Goal: Complete application form

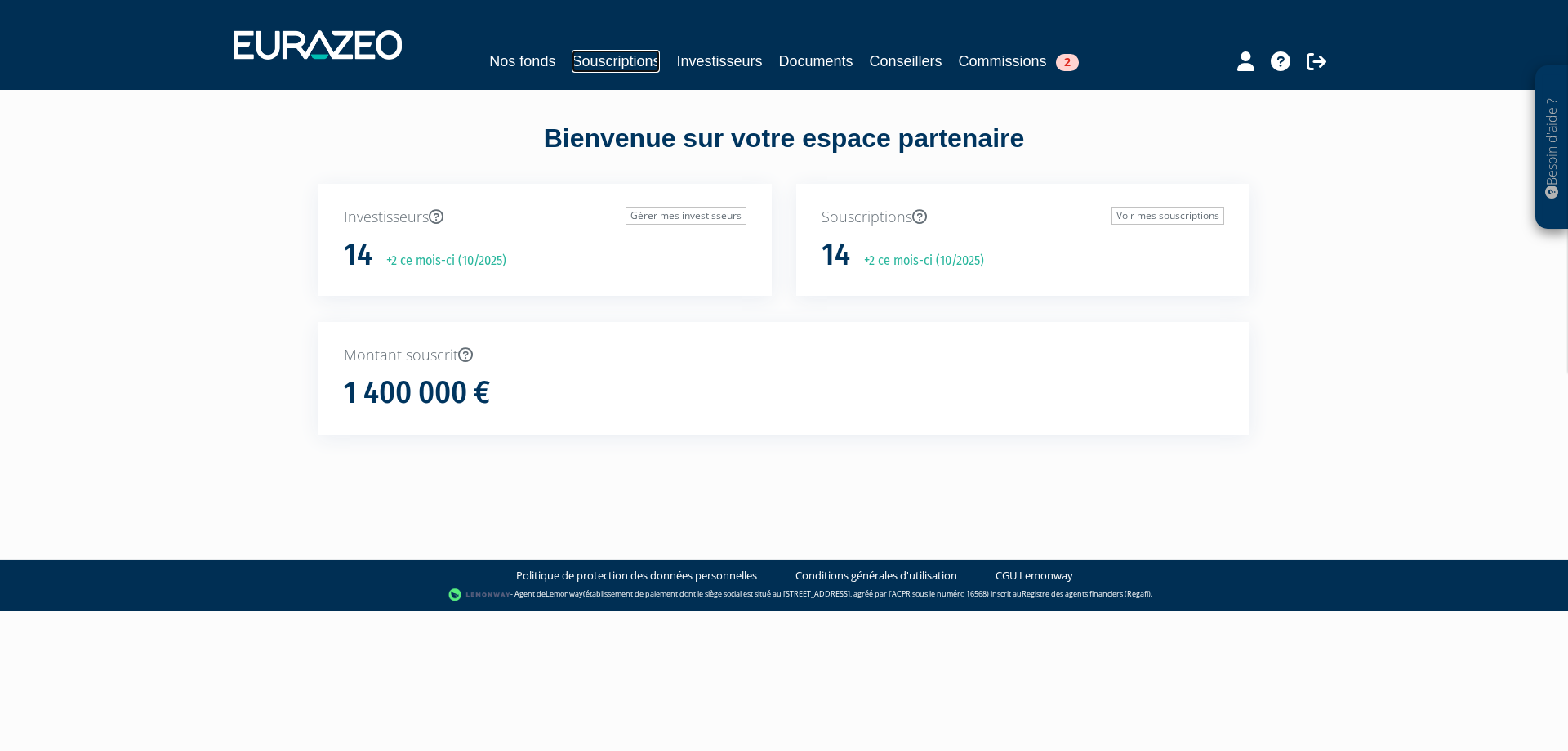
click at [647, 61] on link "Souscriptions" at bounding box center [616, 62] width 88 height 23
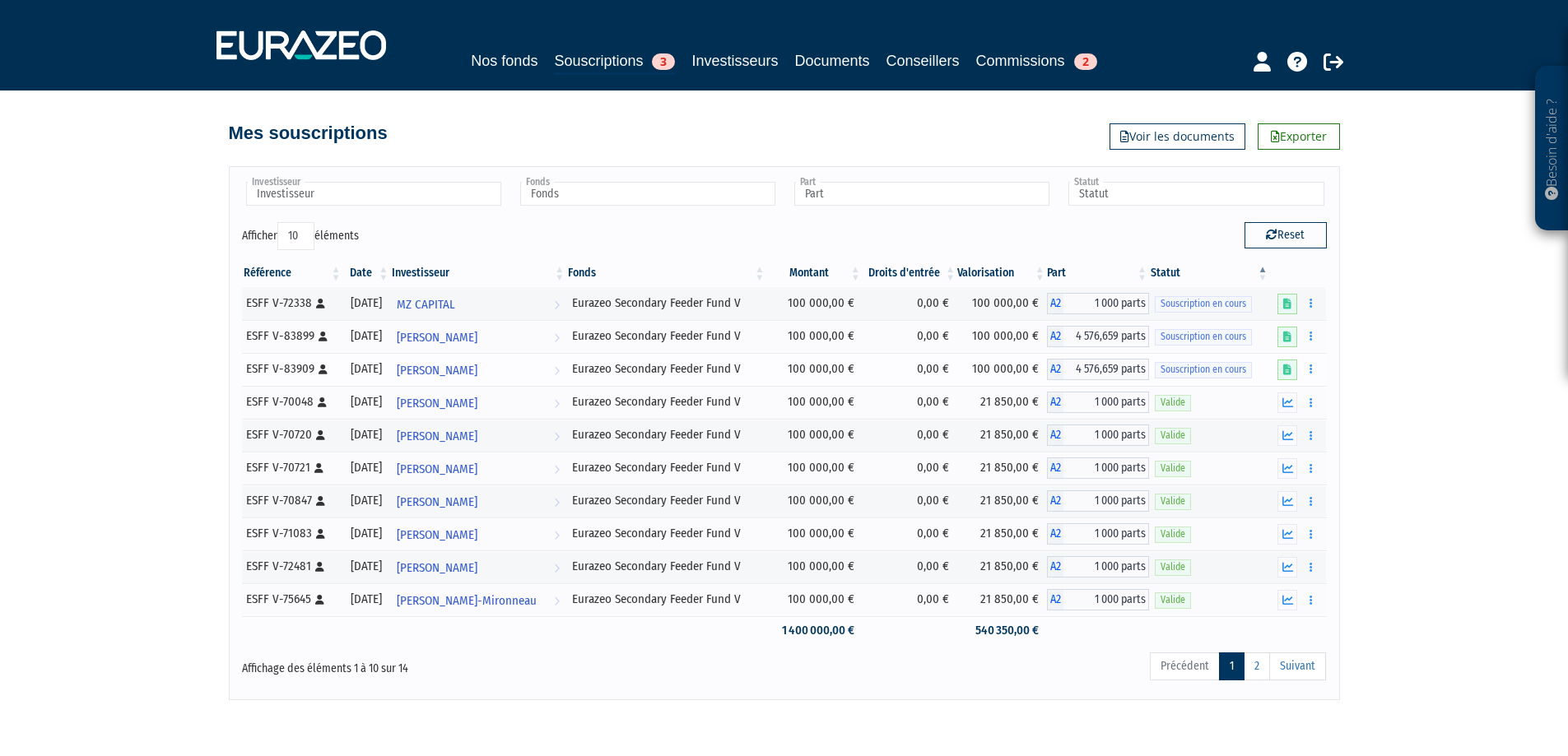
click at [1087, 368] on span "4 576,659 parts" at bounding box center [1106, 369] width 85 height 21
click at [1291, 374] on icon at bounding box center [1287, 370] width 8 height 11
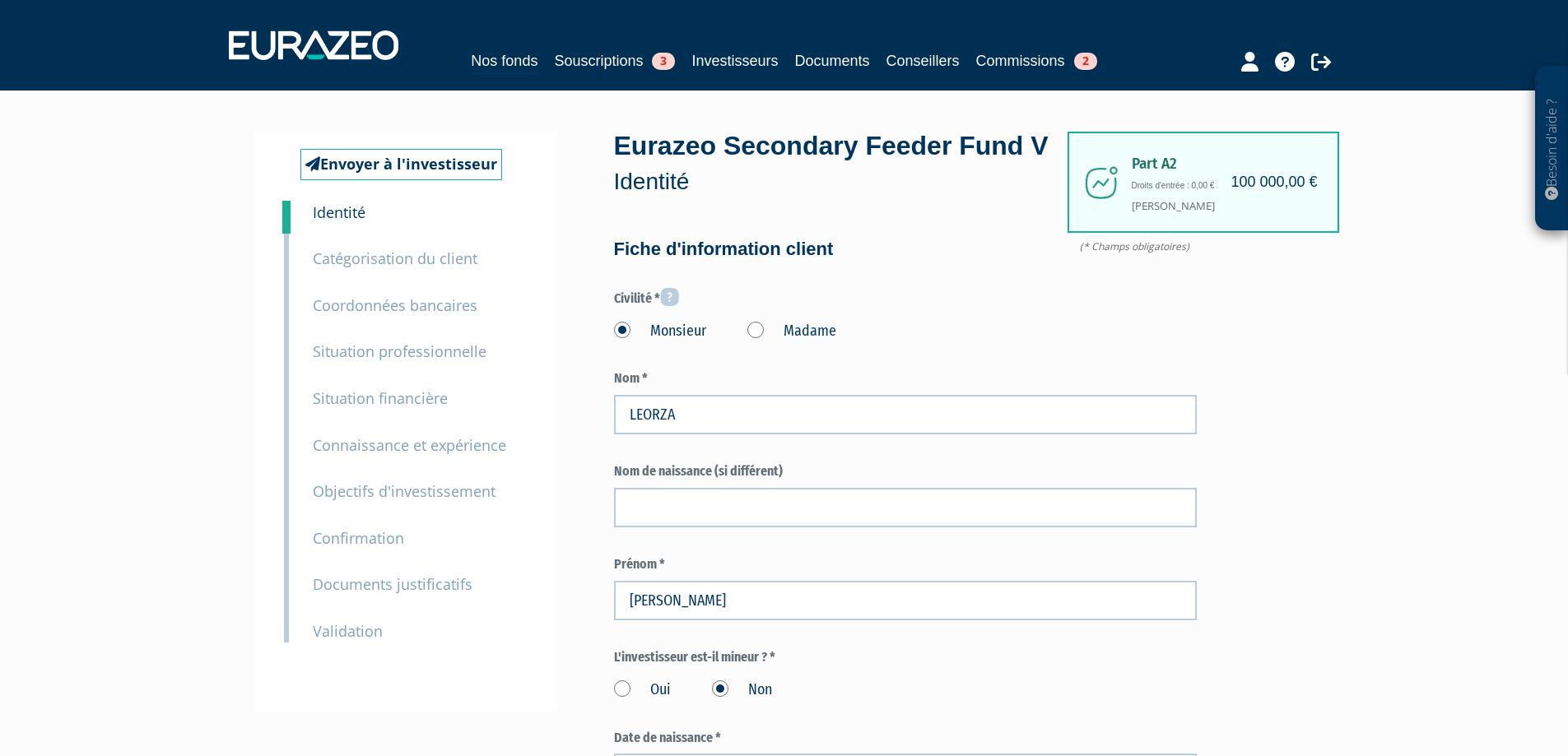
click at [375, 580] on small "Documents justificatifs" at bounding box center [392, 584] width 160 height 20
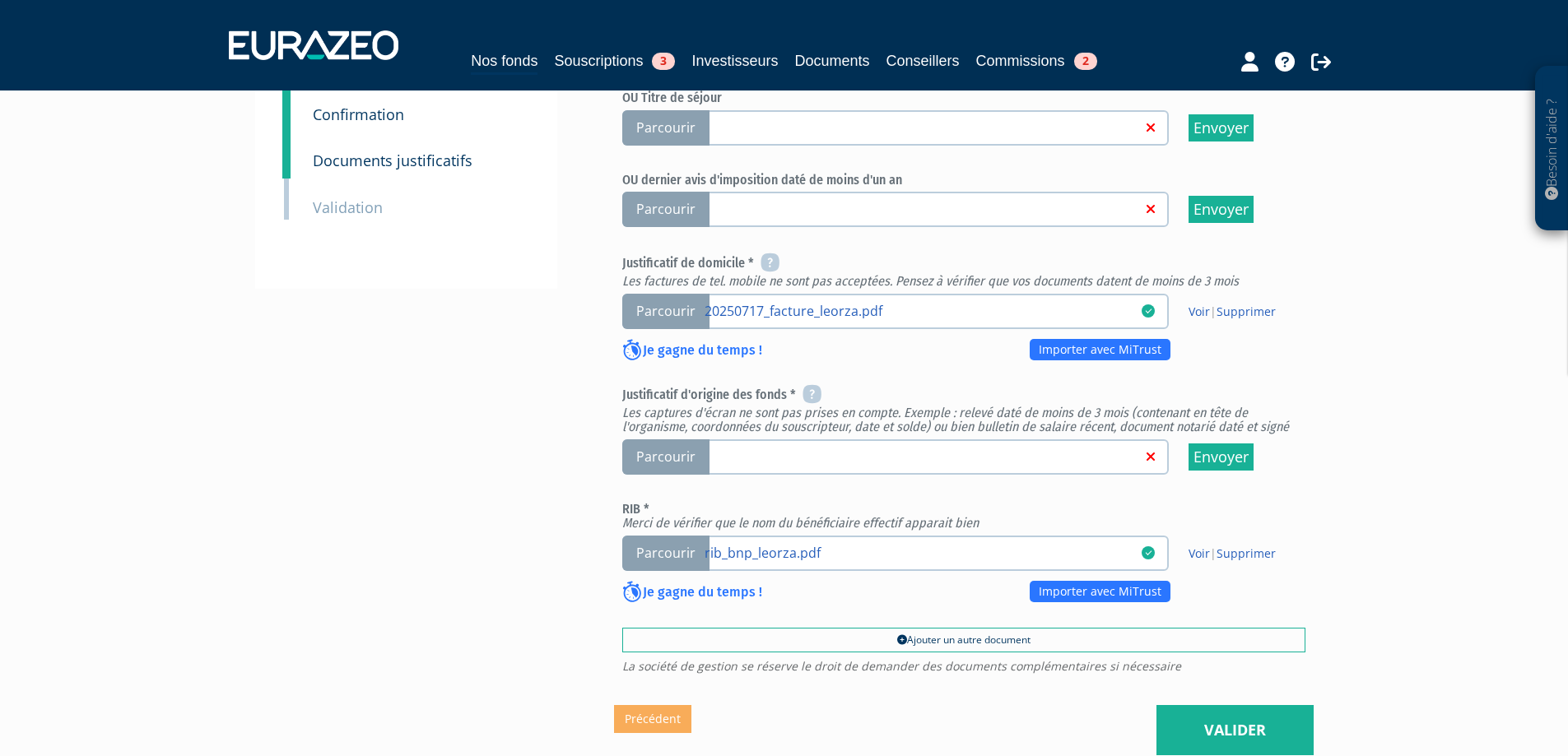
scroll to position [493, 0]
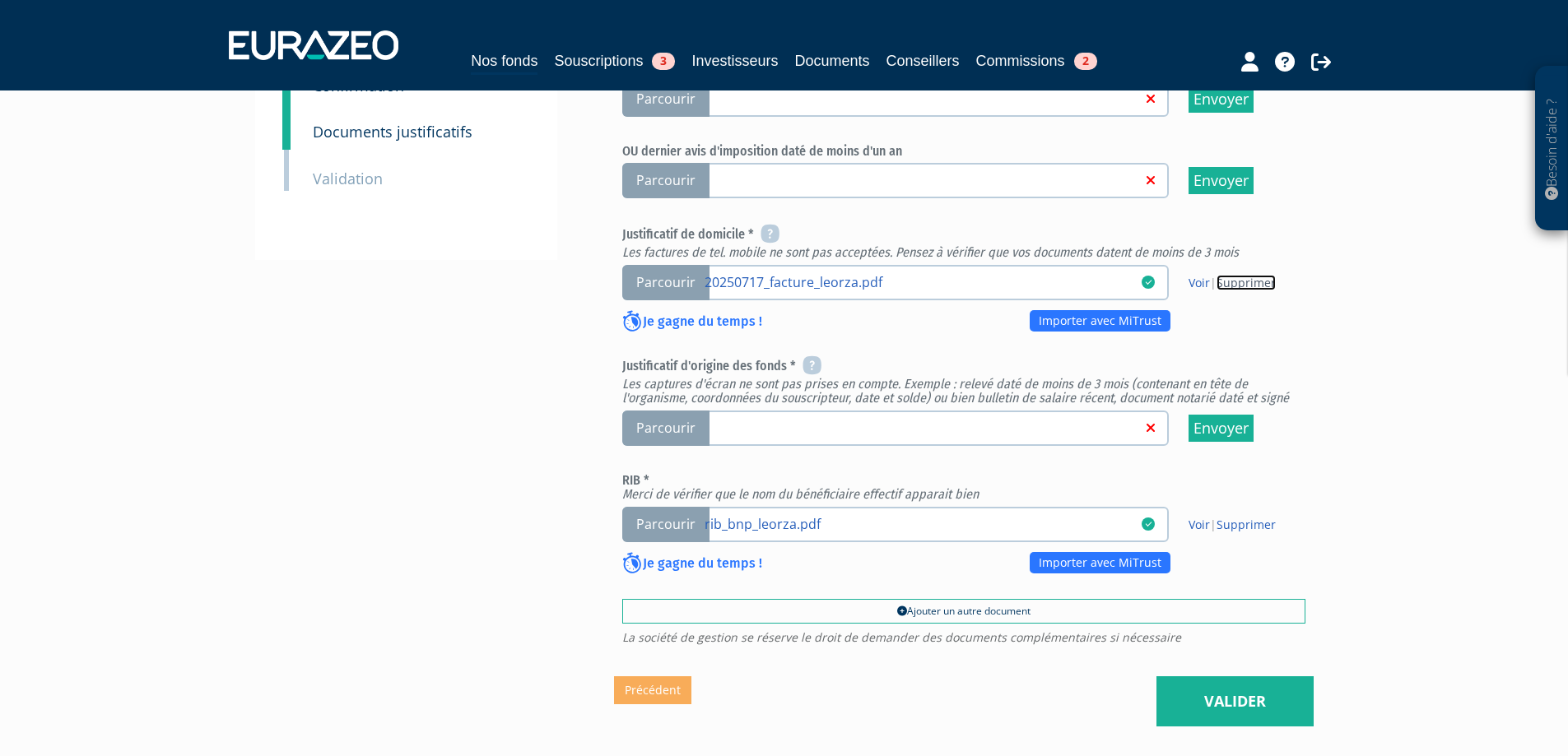
click at [1237, 290] on link "Supprimer" at bounding box center [1246, 283] width 59 height 16
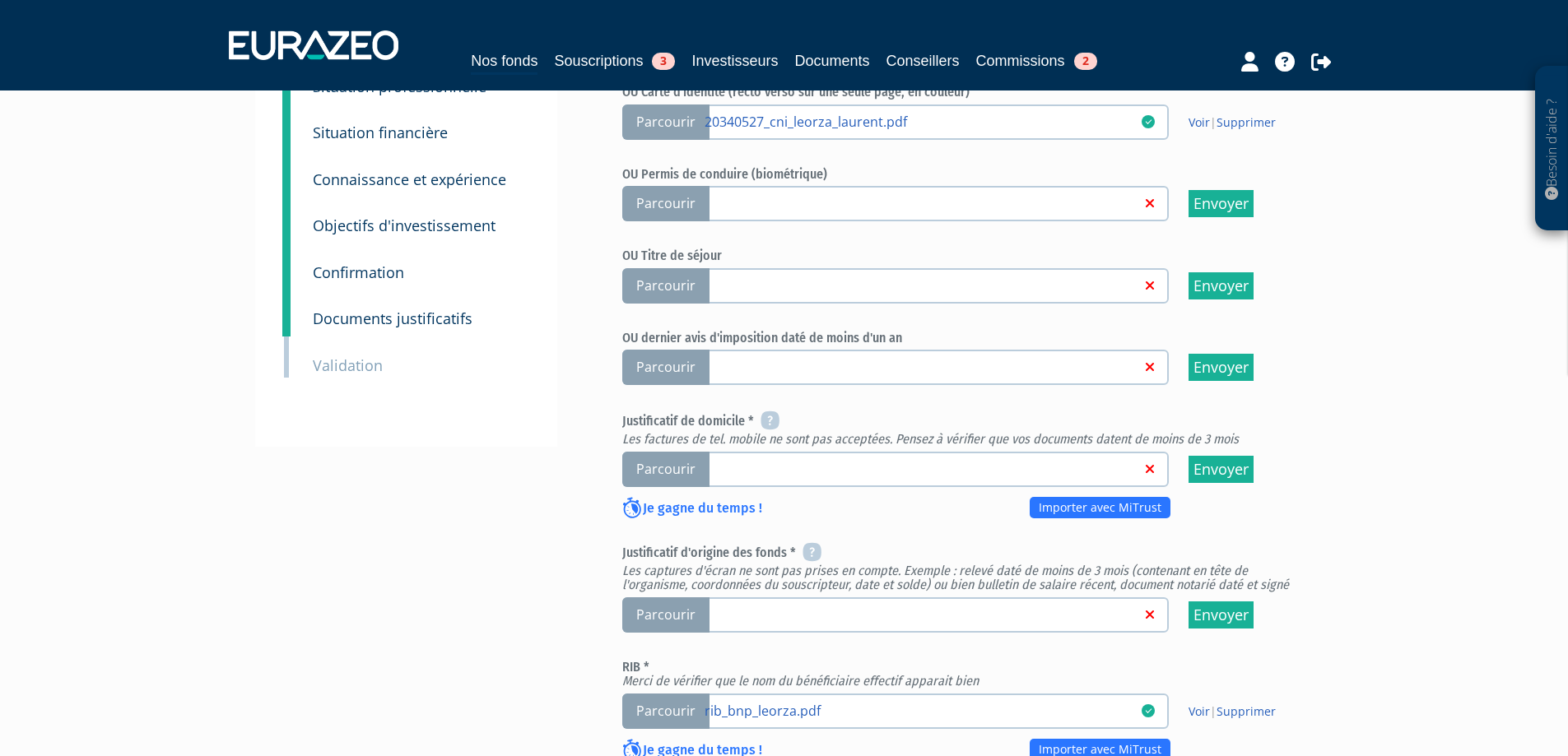
scroll to position [329, 0]
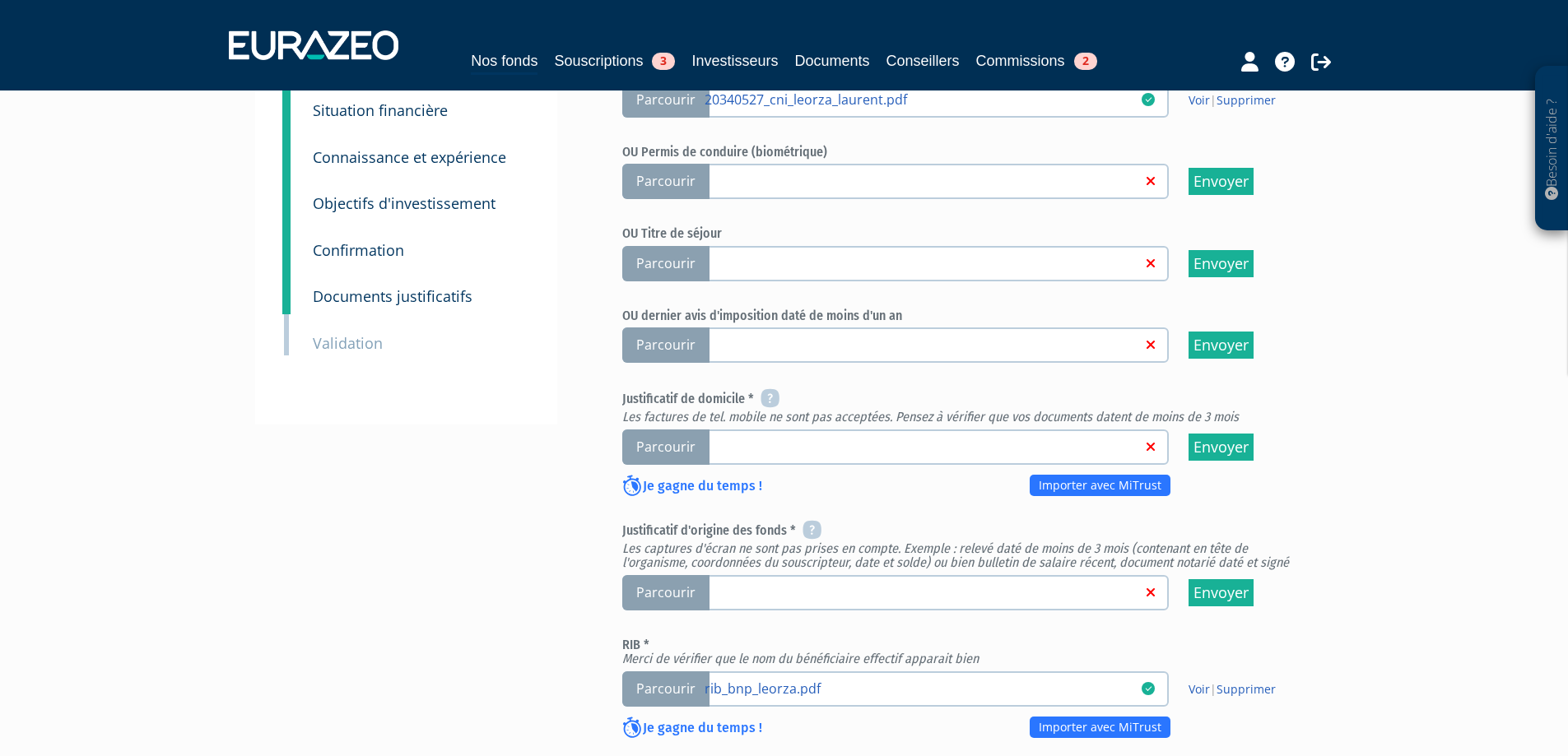
click at [681, 465] on span "Parcourir" at bounding box center [666, 447] width 87 height 35
click at [0, 0] on input "Parcourir" at bounding box center [0, 0] width 0 height 0
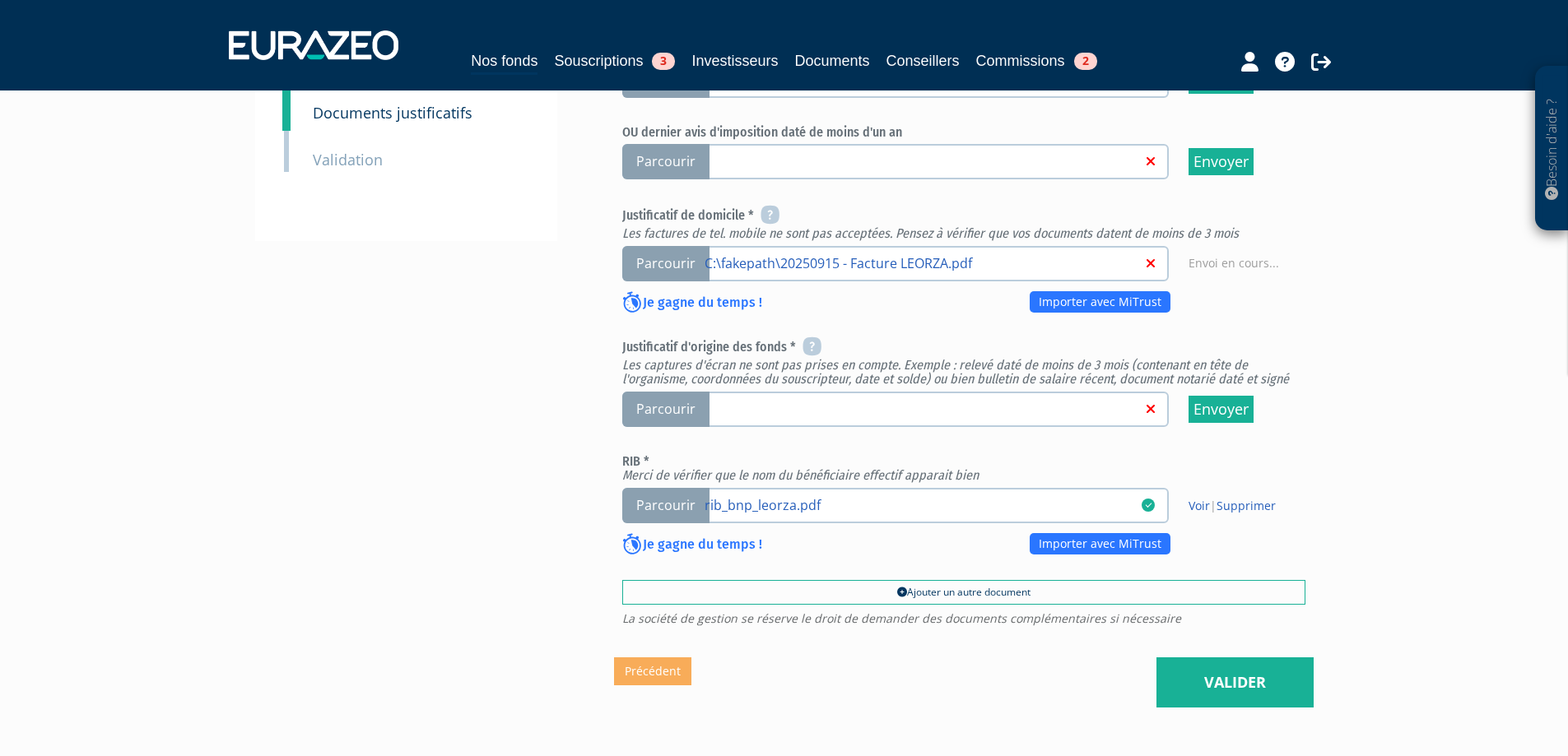
scroll to position [593, 0]
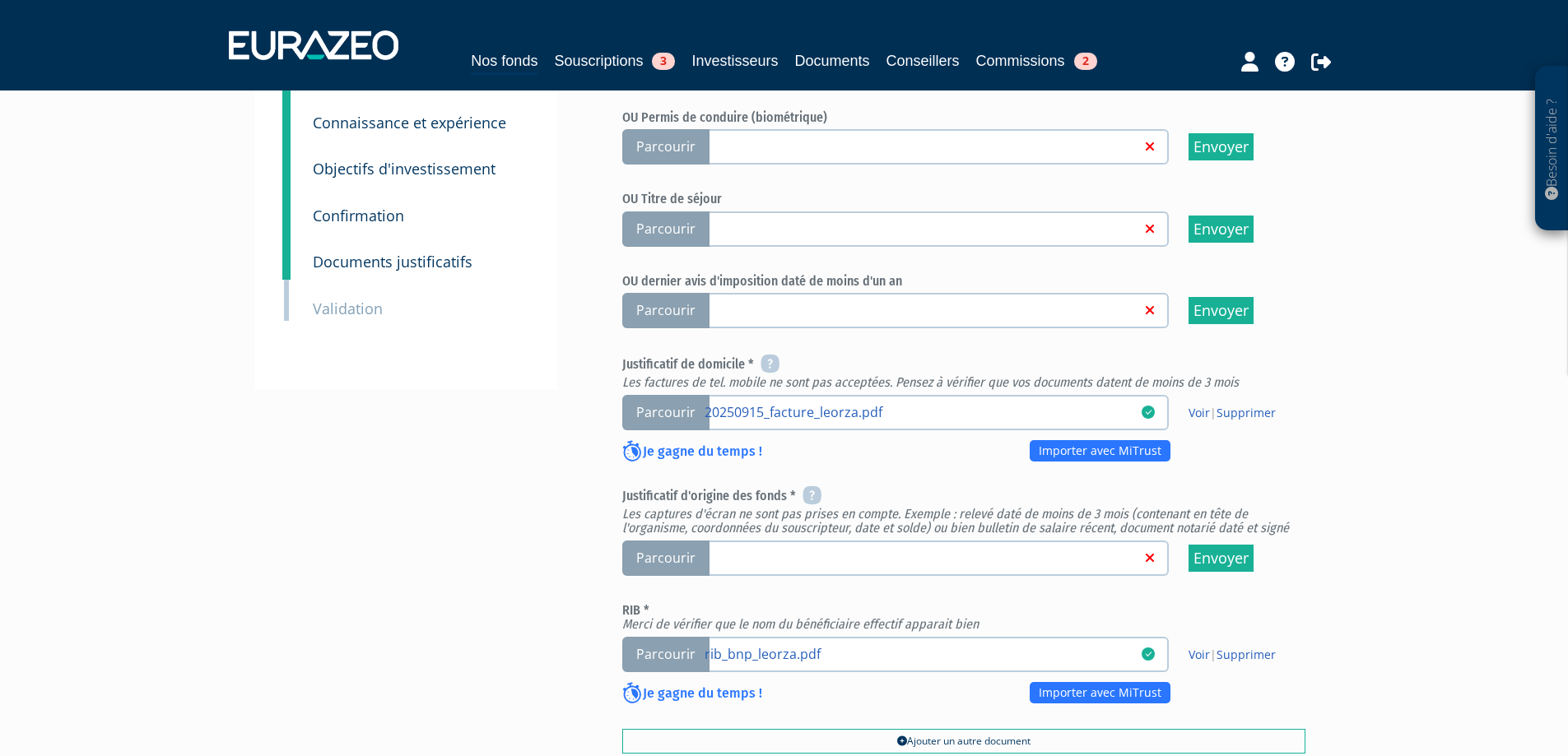
scroll to position [576, 0]
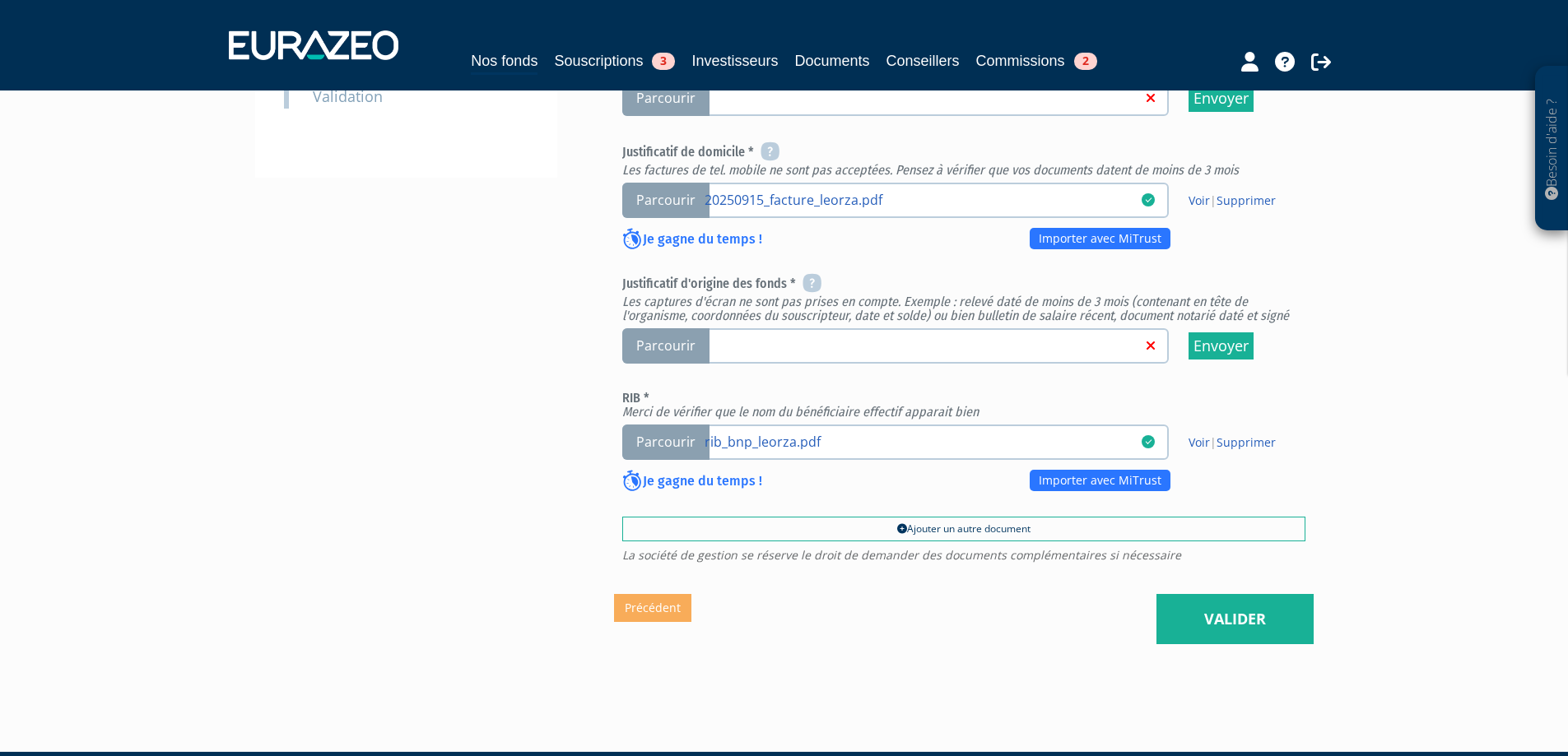
click at [802, 353] on link at bounding box center [923, 344] width 437 height 17
click at [0, 0] on input "Parcourir" at bounding box center [0, 0] width 0 height 0
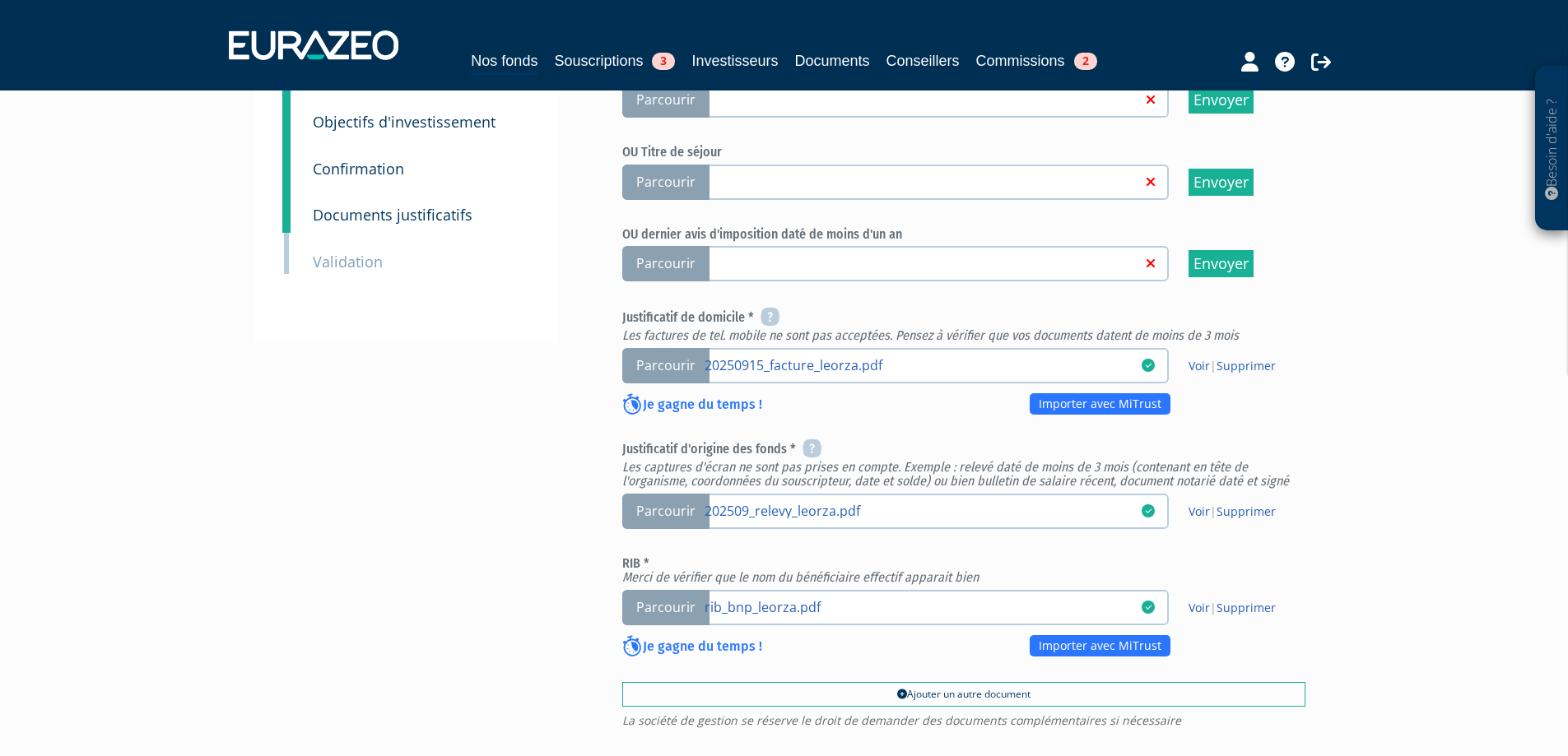
scroll to position [412, 0]
click at [654, 280] on span "Parcourir" at bounding box center [666, 263] width 87 height 35
click at [0, 0] on input "Parcourir" at bounding box center [0, 0] width 0 height 0
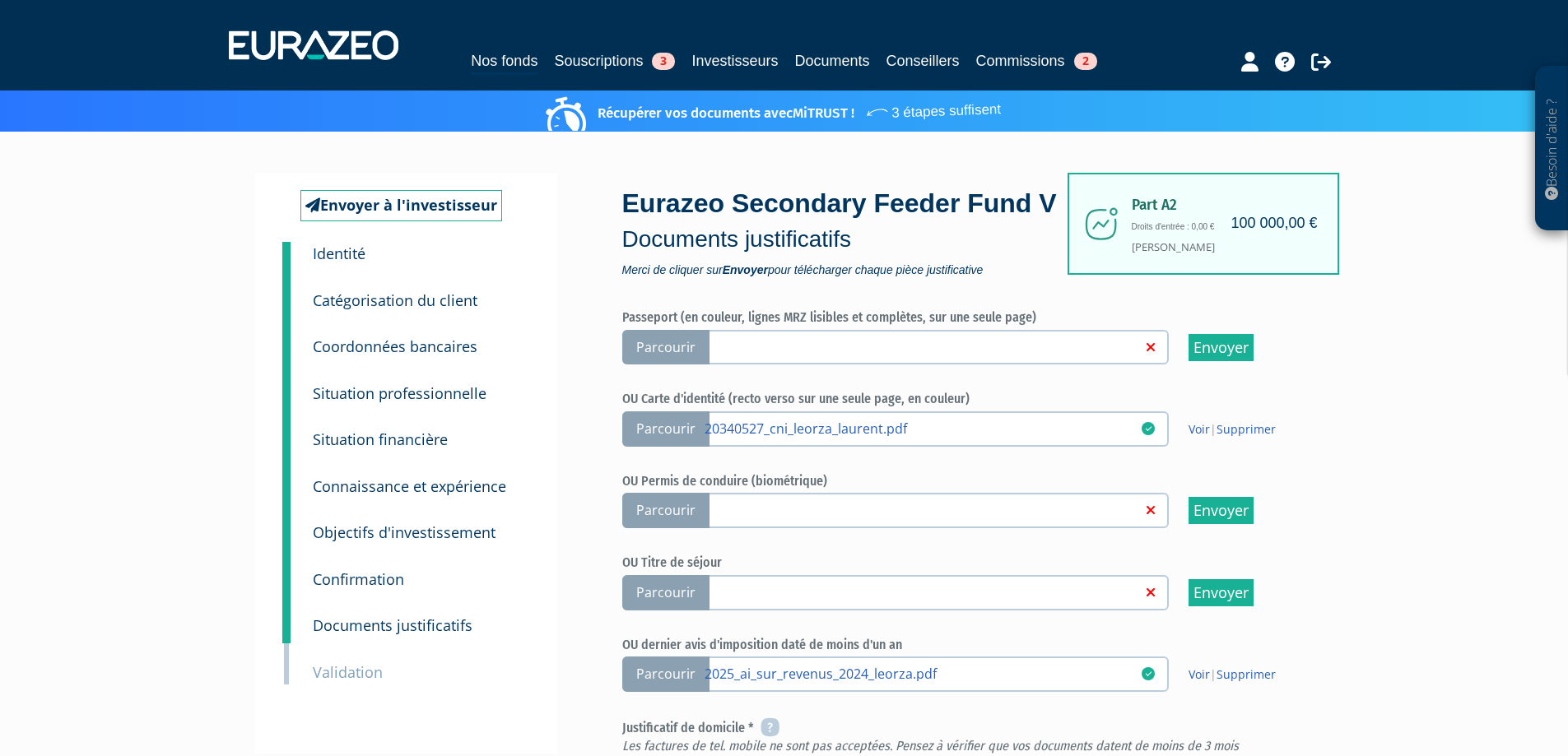
click at [1477, 426] on div "Besoin d'aide ? × J'ai besoin d'aide Si vous avez une question à propos du fonc…" at bounding box center [784, 630] width 1568 height 1261
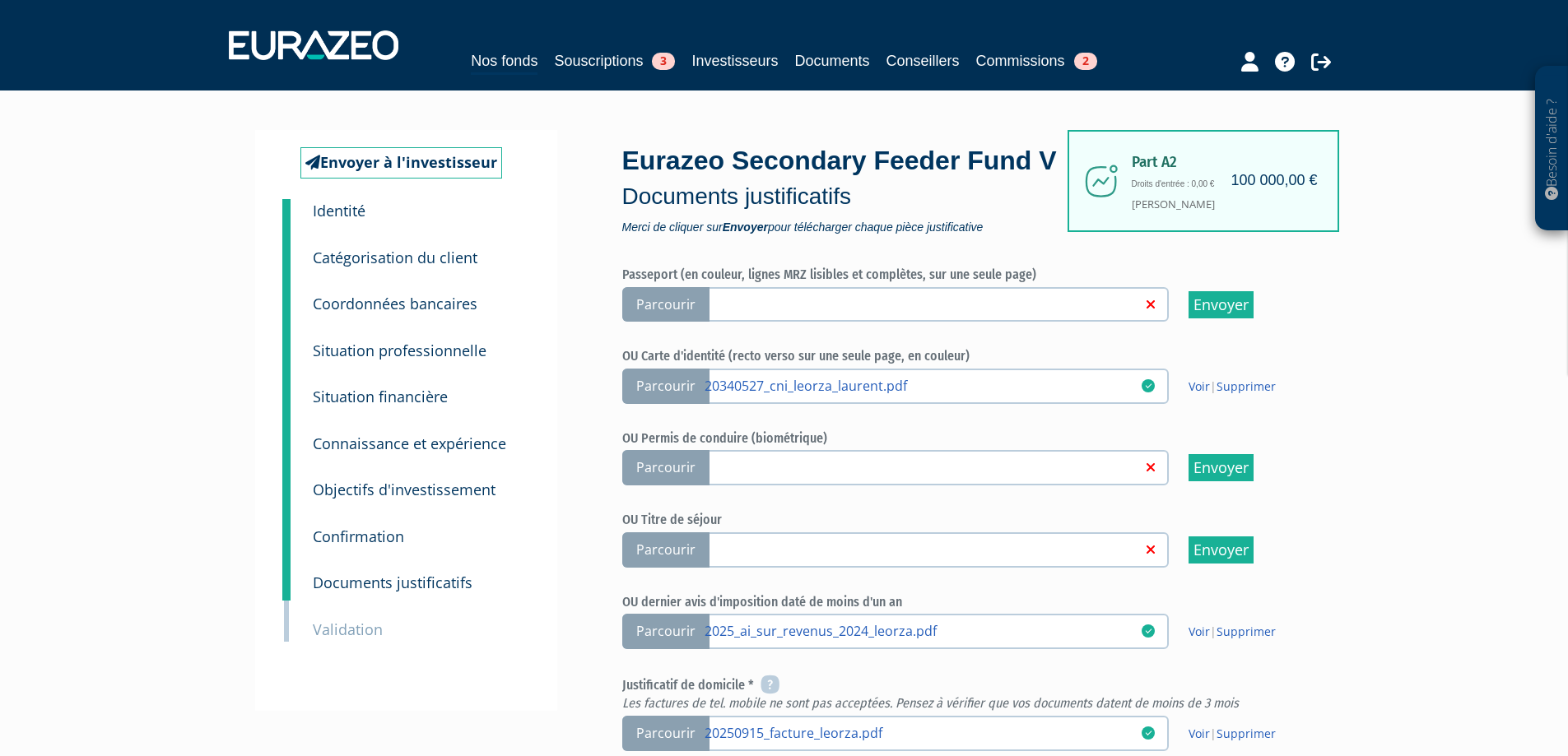
scroll to position [4, 0]
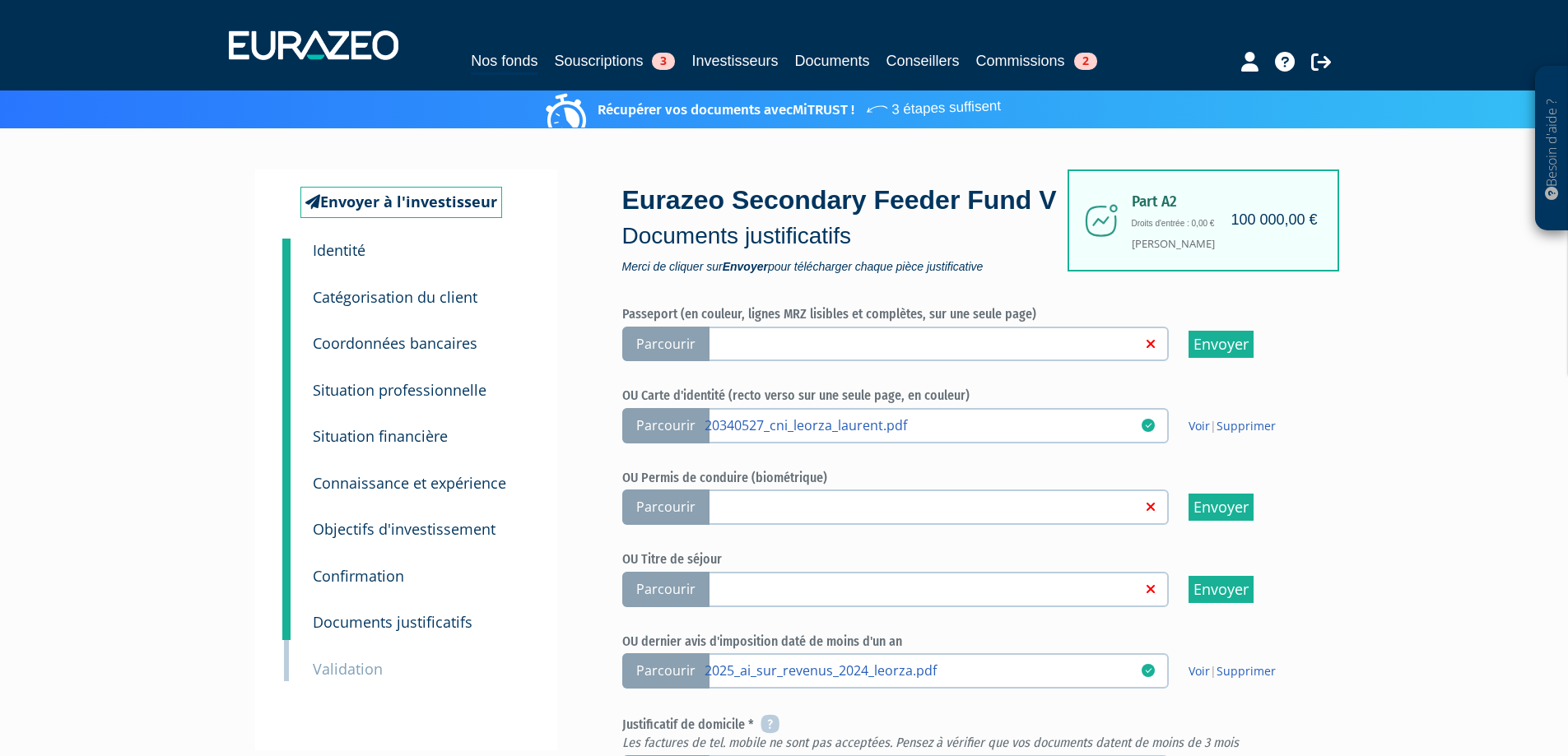
click at [375, 434] on small "Situation financière" at bounding box center [380, 436] width 135 height 20
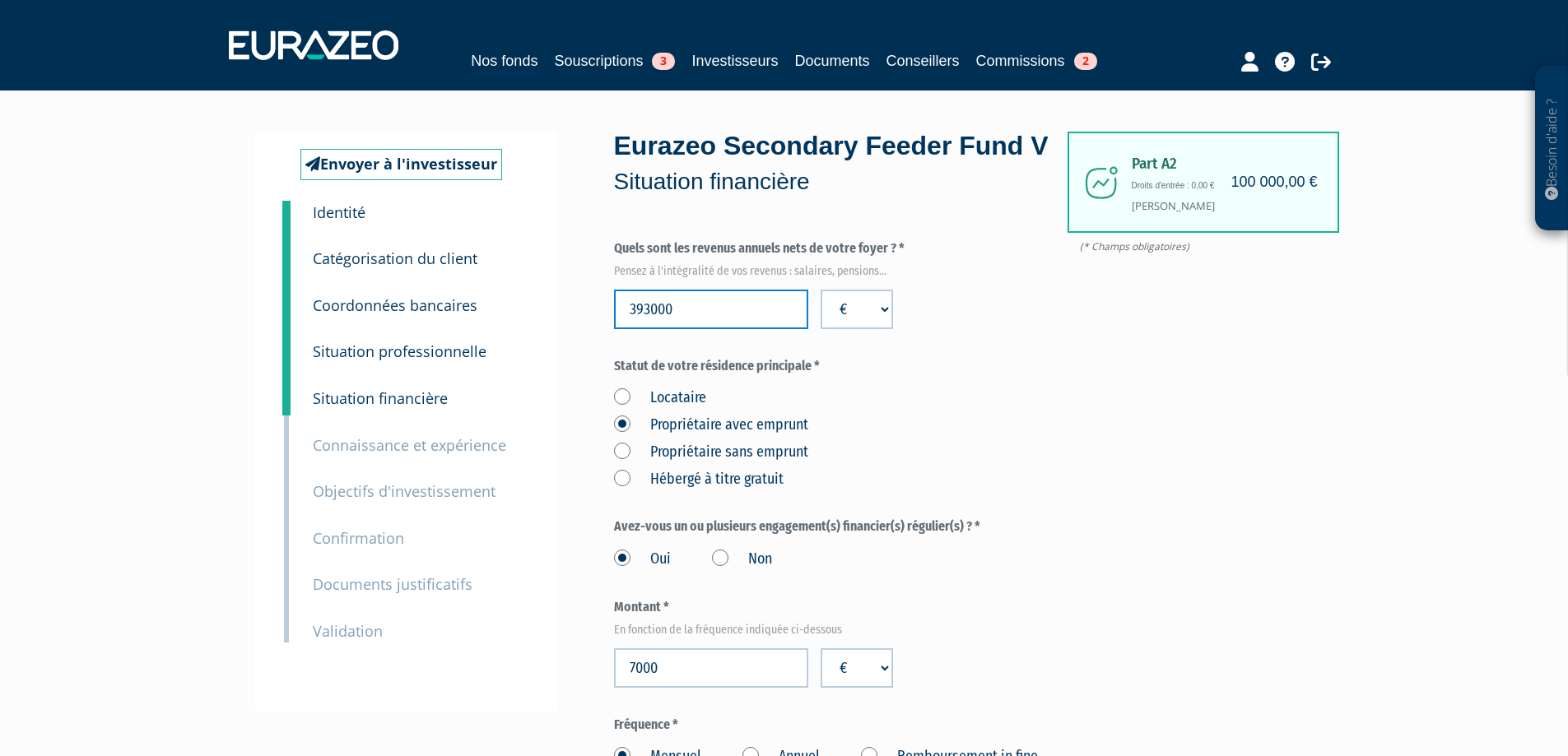
click at [704, 329] on input "393000" at bounding box center [711, 309] width 194 height 39
type input "457913"
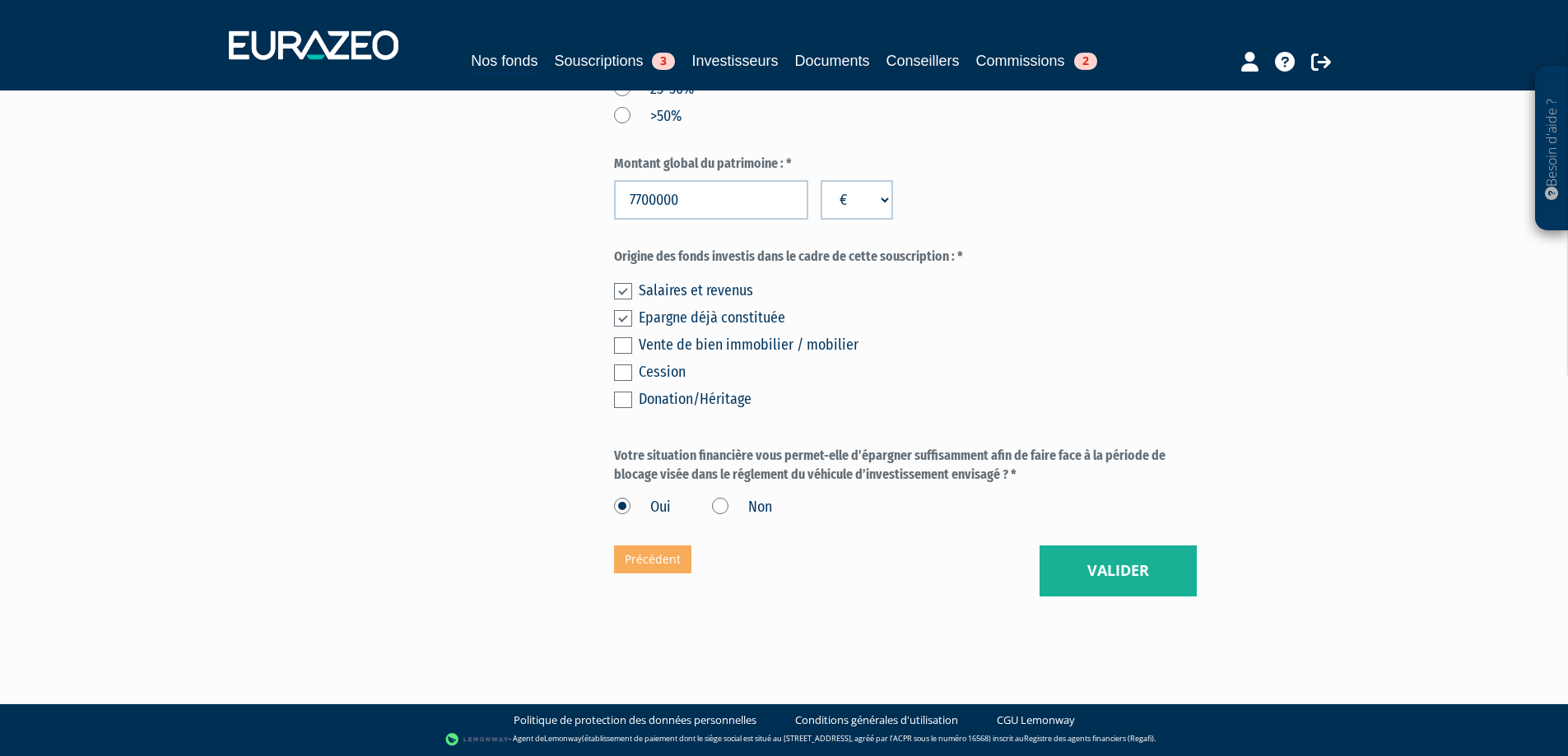
scroll to position [1159, 0]
click at [1122, 571] on button "Valider" at bounding box center [1118, 571] width 157 height 51
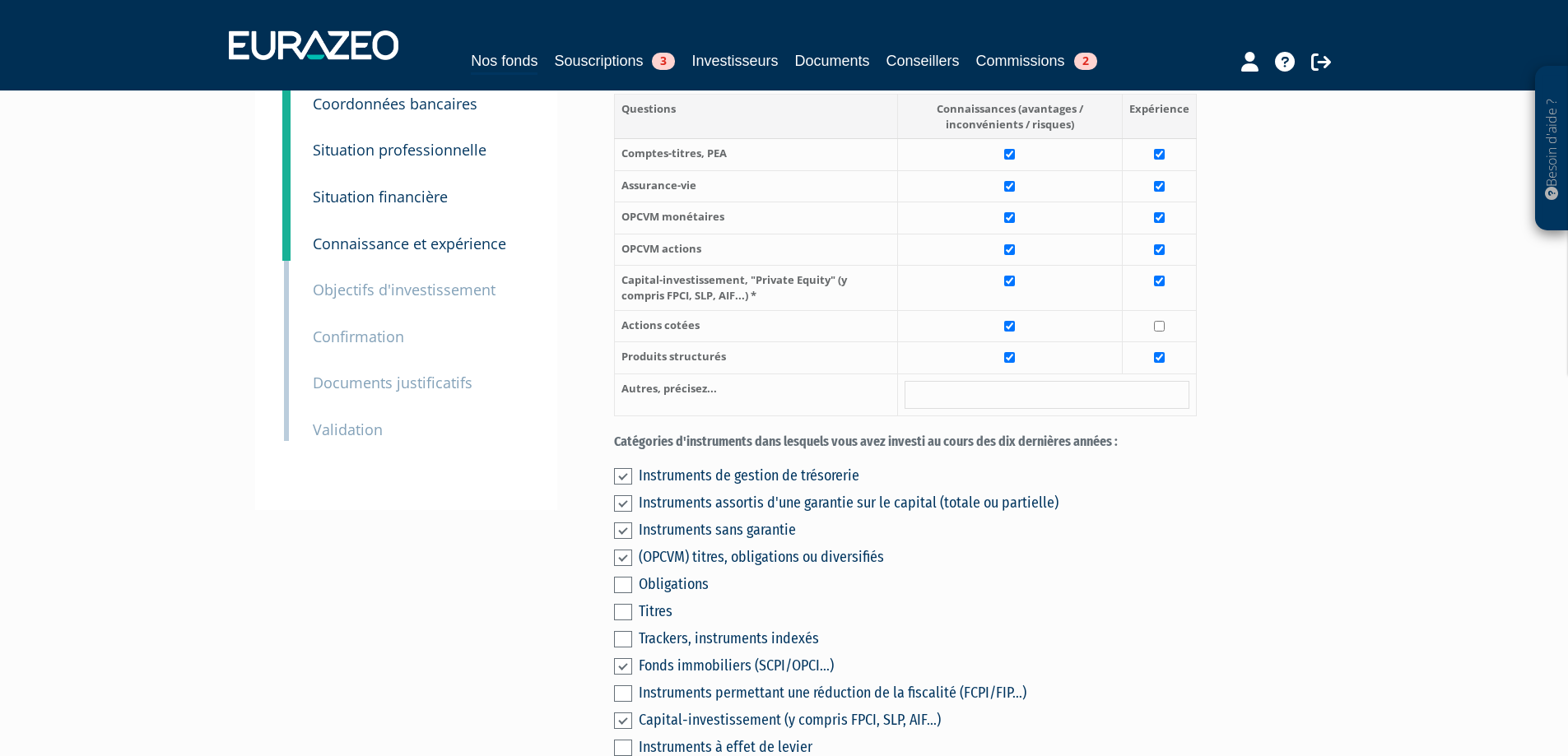
scroll to position [164, 0]
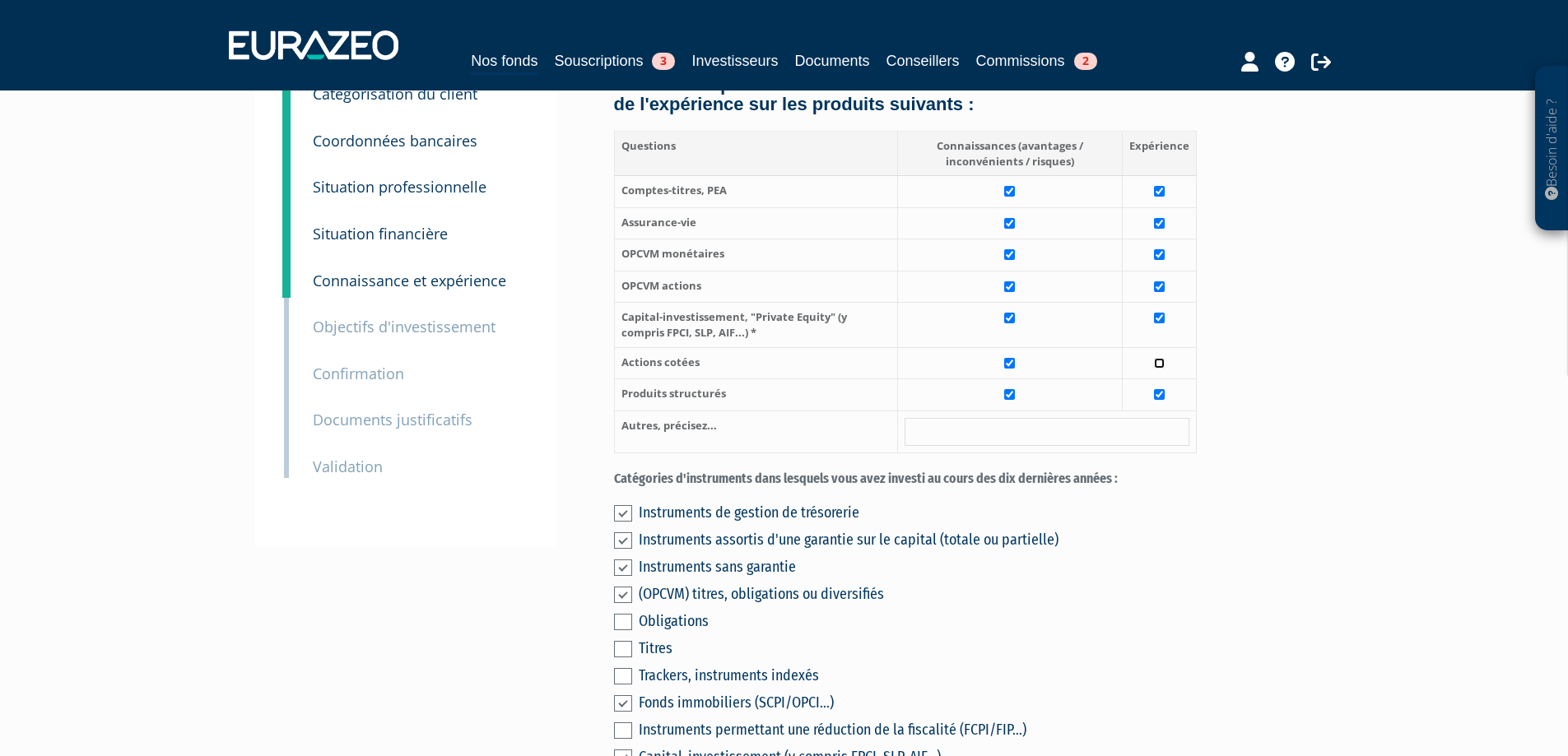
click at [1163, 368] on input "checkbox" at bounding box center [1160, 363] width 11 height 11
click at [481, 488] on div "Envoyer à l'investisseur 1 Identité 2 Catégorisation du client 3 Coordonnées ba…" at bounding box center [406, 257] width 302 height 580
click at [1161, 368] on input "checkbox" at bounding box center [1160, 363] width 11 height 11
checkbox input "false"
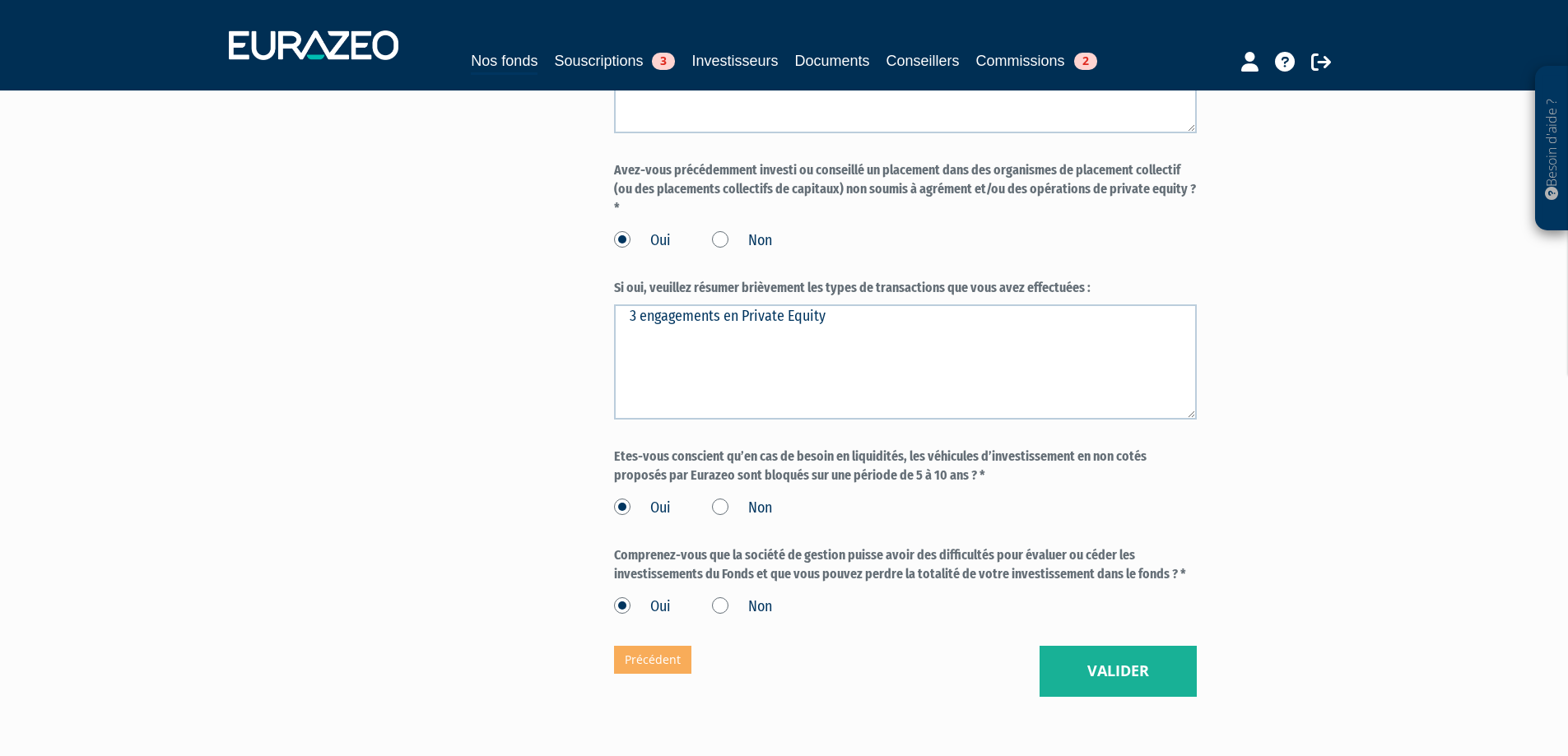
scroll to position [1886, 0]
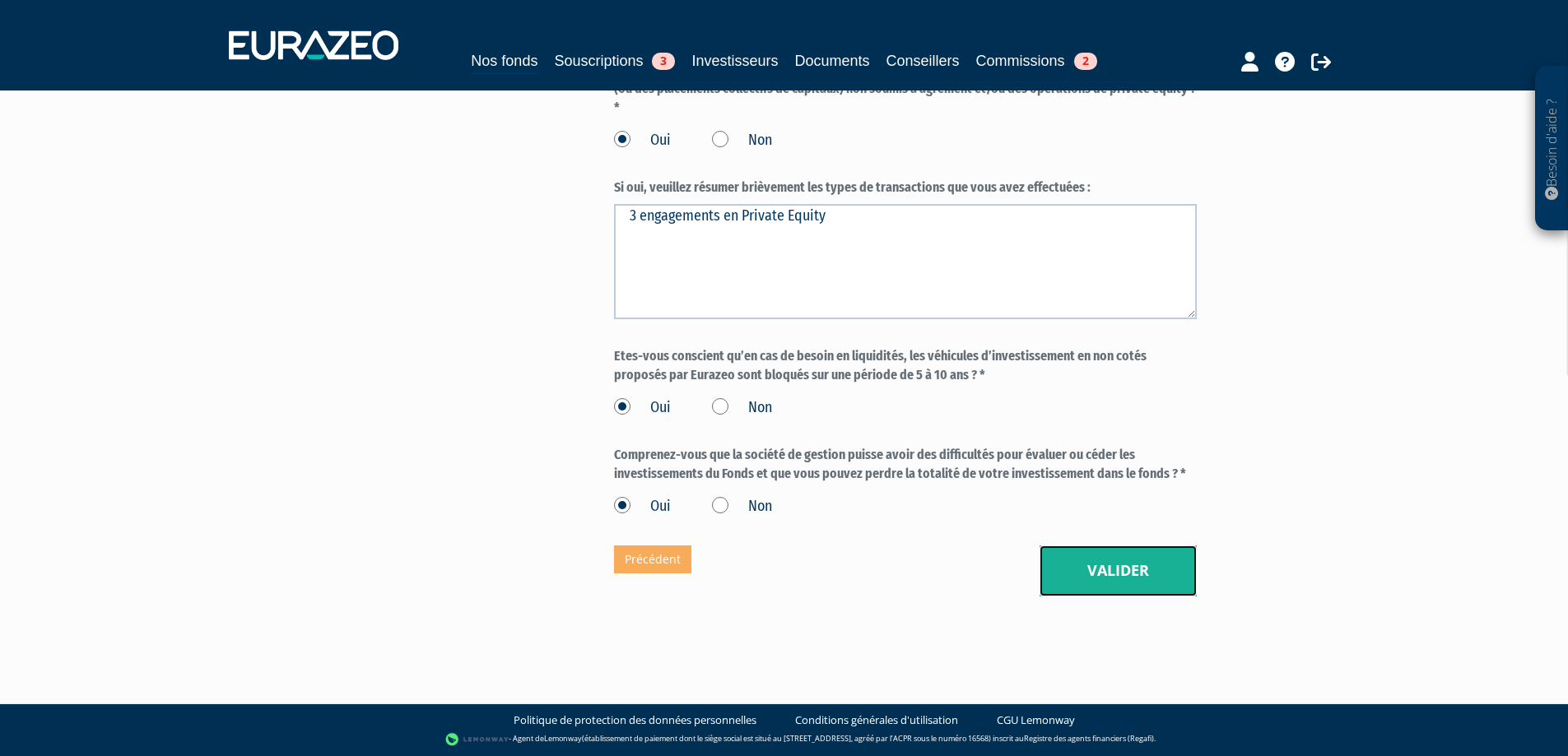
click at [1112, 570] on button "Valider" at bounding box center [1118, 571] width 157 height 51
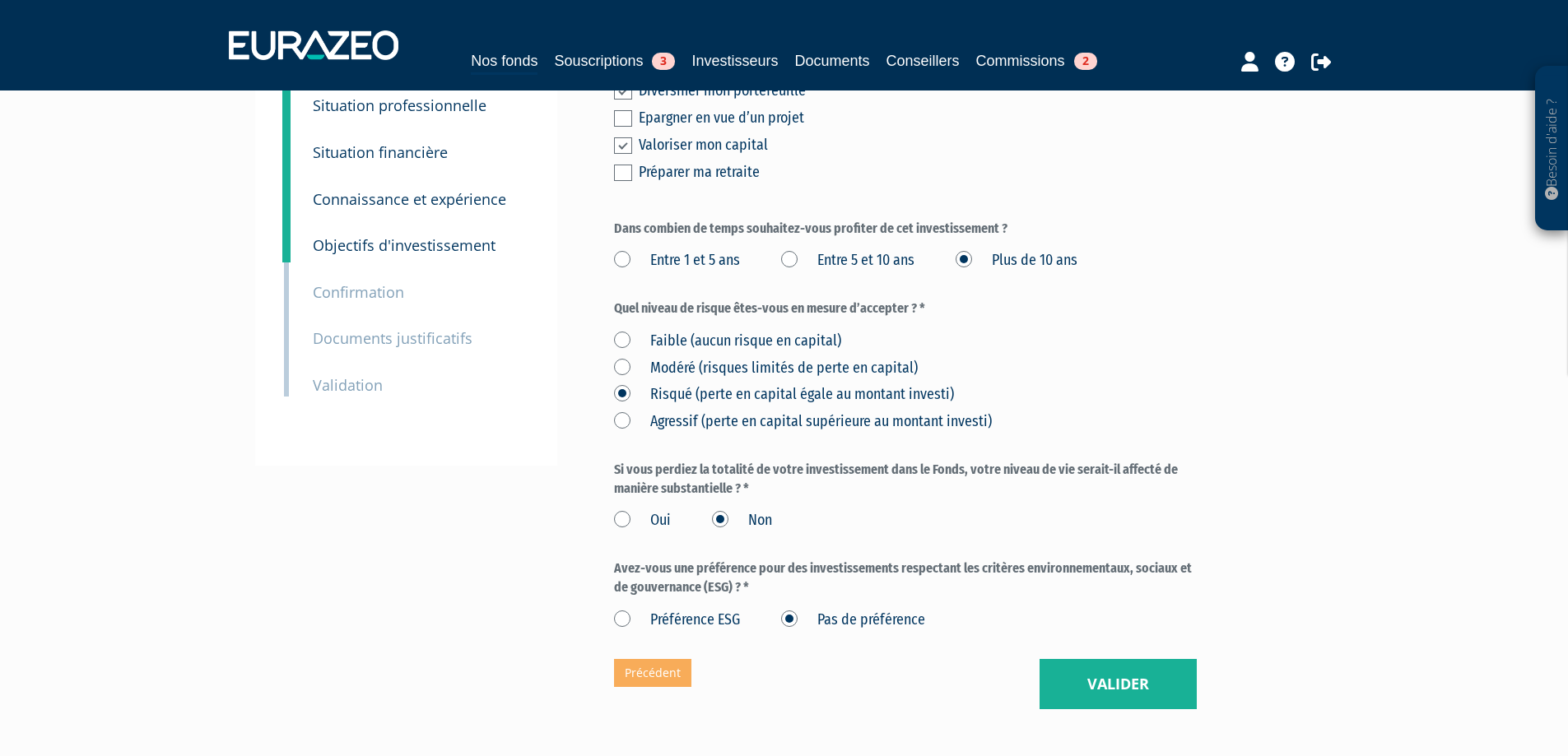
scroll to position [397, 0]
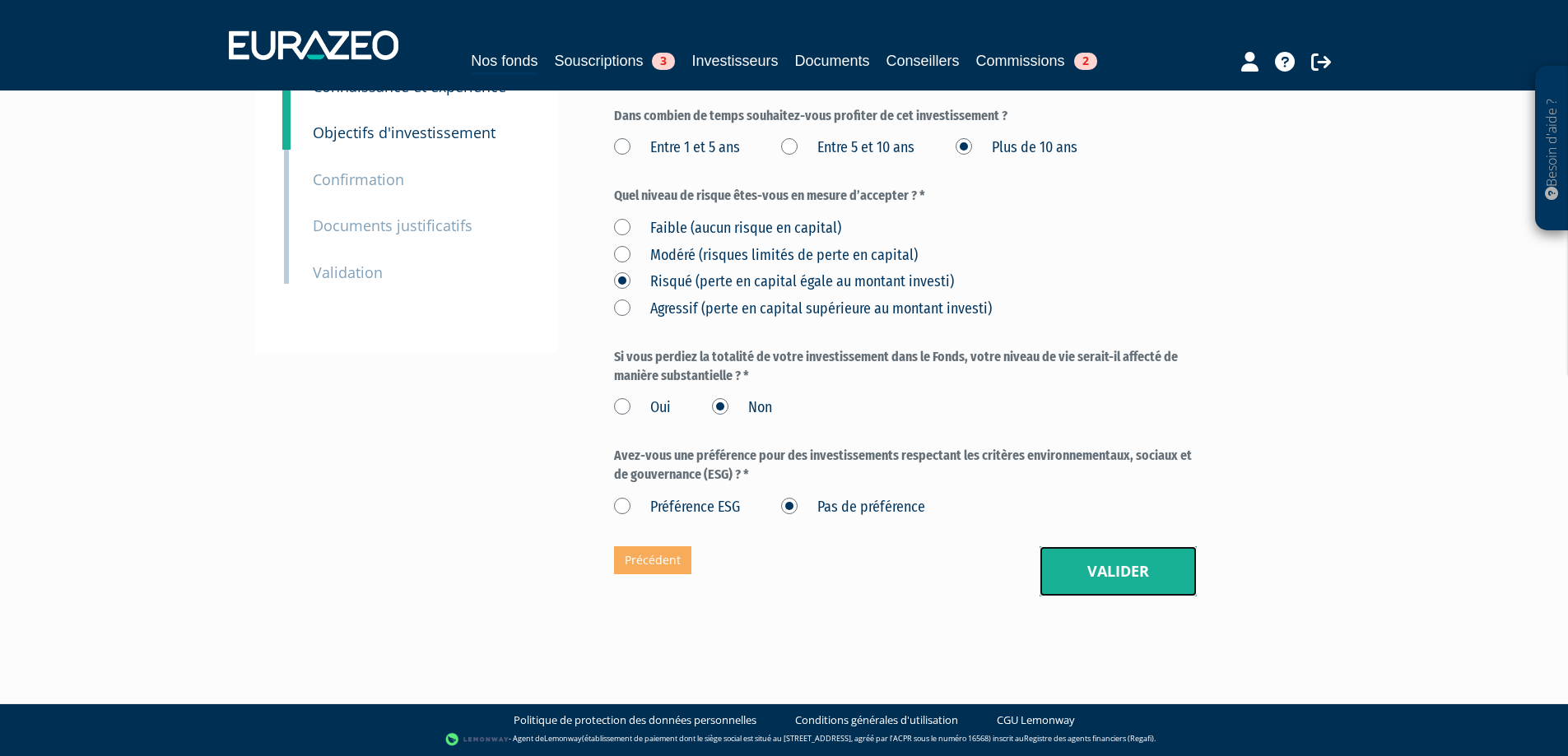
click at [1132, 580] on button "Valider" at bounding box center [1118, 571] width 157 height 51
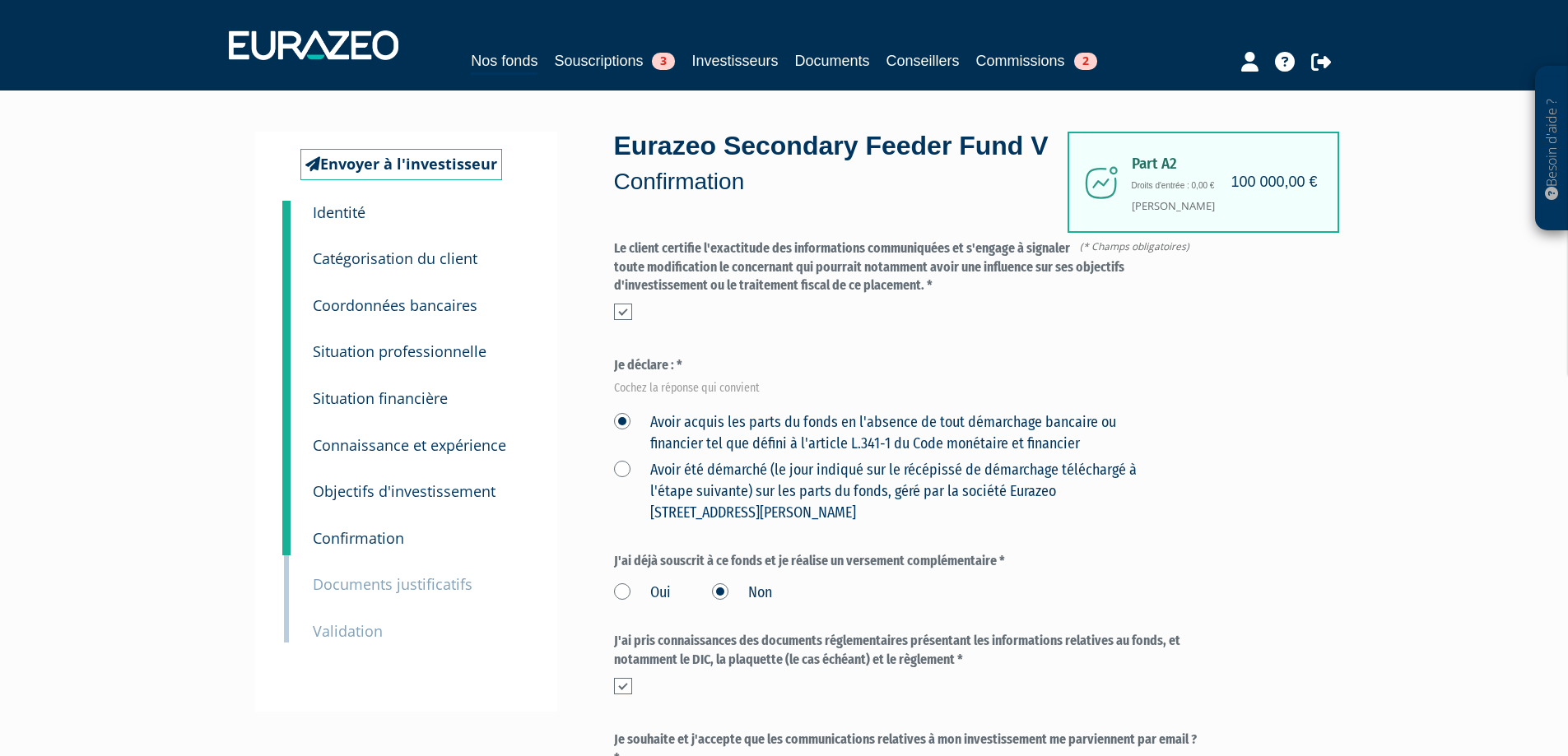
click at [346, 626] on small "Validation" at bounding box center [347, 631] width 70 height 20
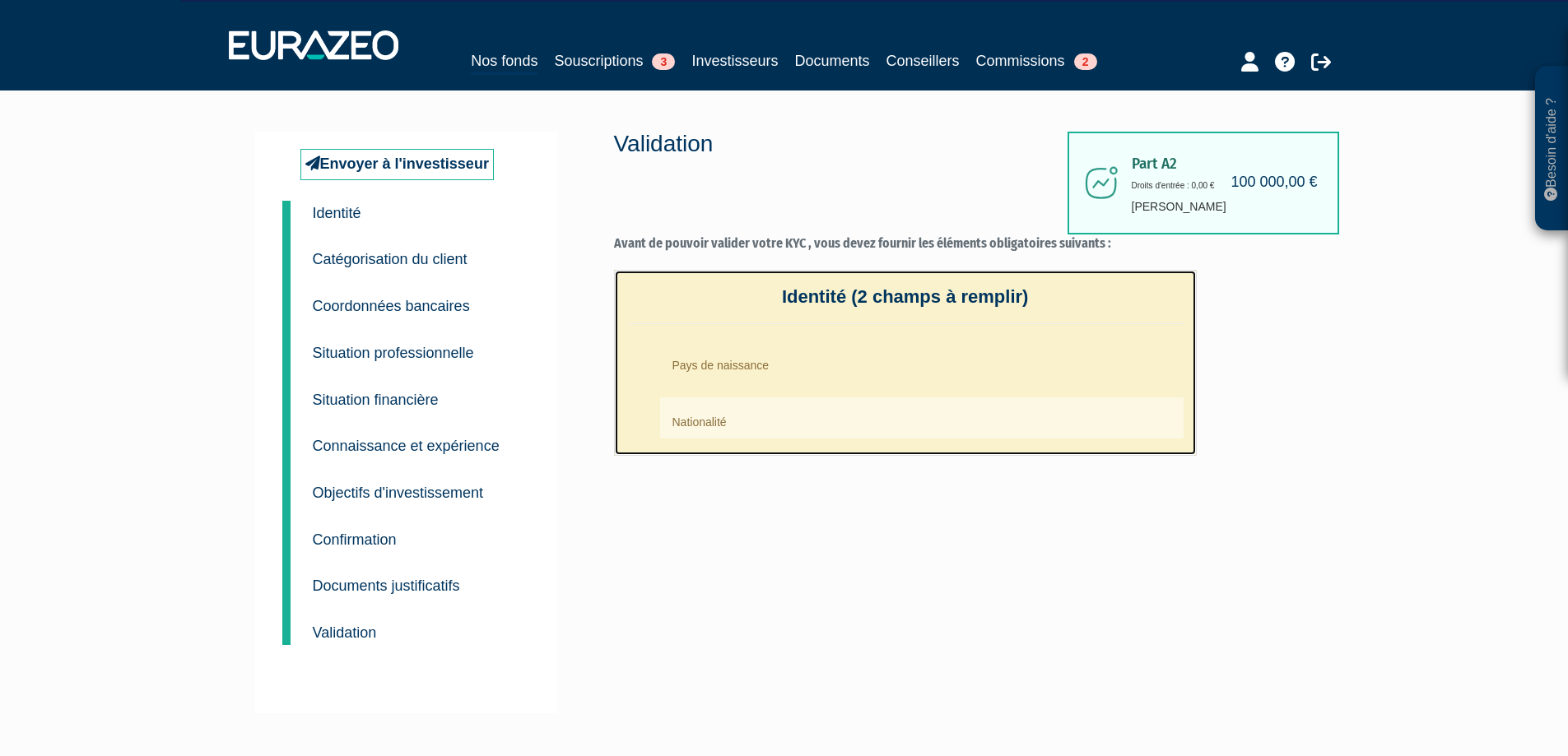
click at [717, 367] on li "Pays de naissance" at bounding box center [922, 361] width 524 height 41
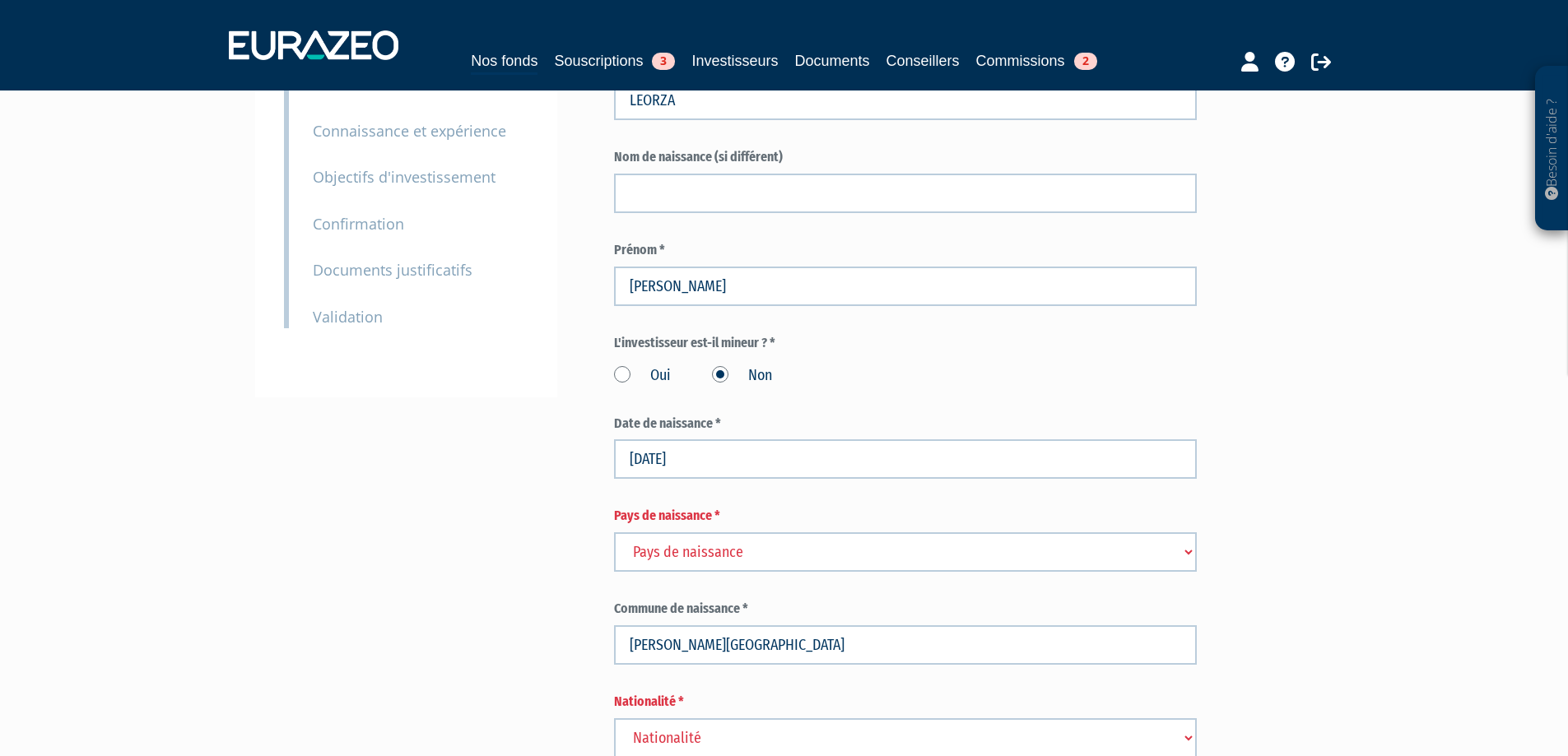
scroll to position [329, 0]
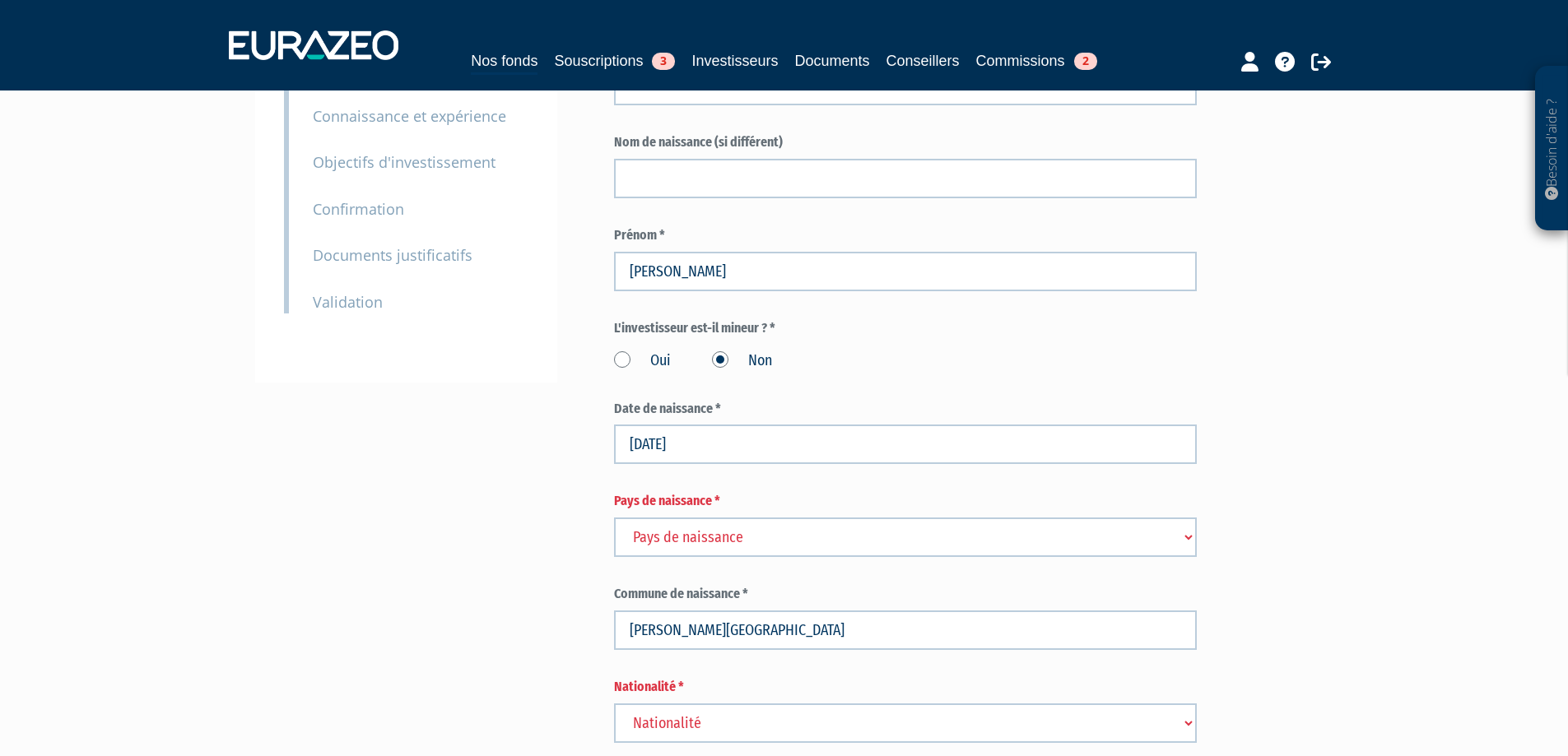
click at [715, 557] on select "Pays de naissance Afghanistan Afrique du Sud Albanie Algérie Allemagne Andorre" at bounding box center [906, 537] width 582 height 39
select select "75"
click at [614, 555] on select "Pays de naissance Afghanistan Afrique du Sud Albanie Algérie Allemagne Andorre" at bounding box center [906, 537] width 582 height 39
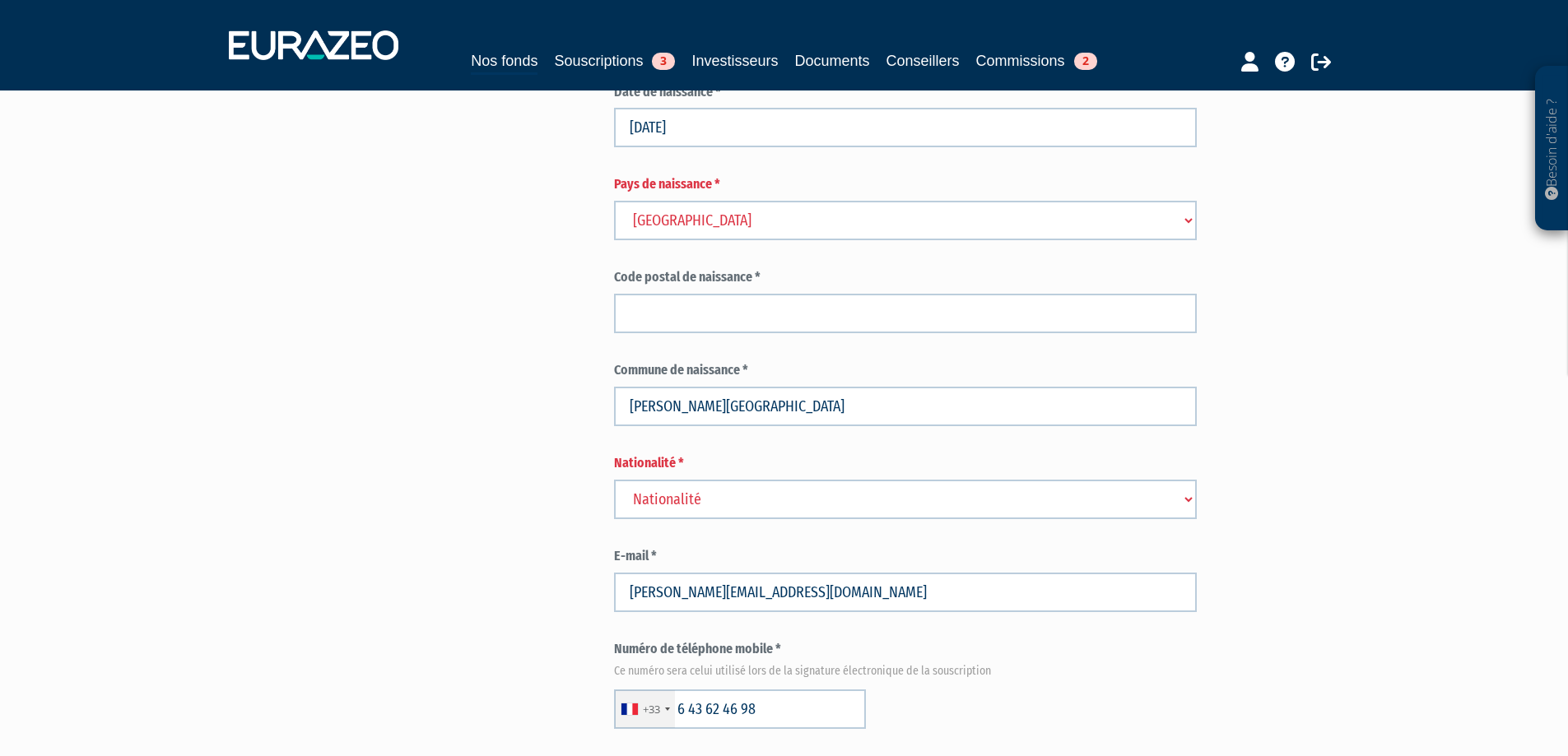
scroll to position [658, 0]
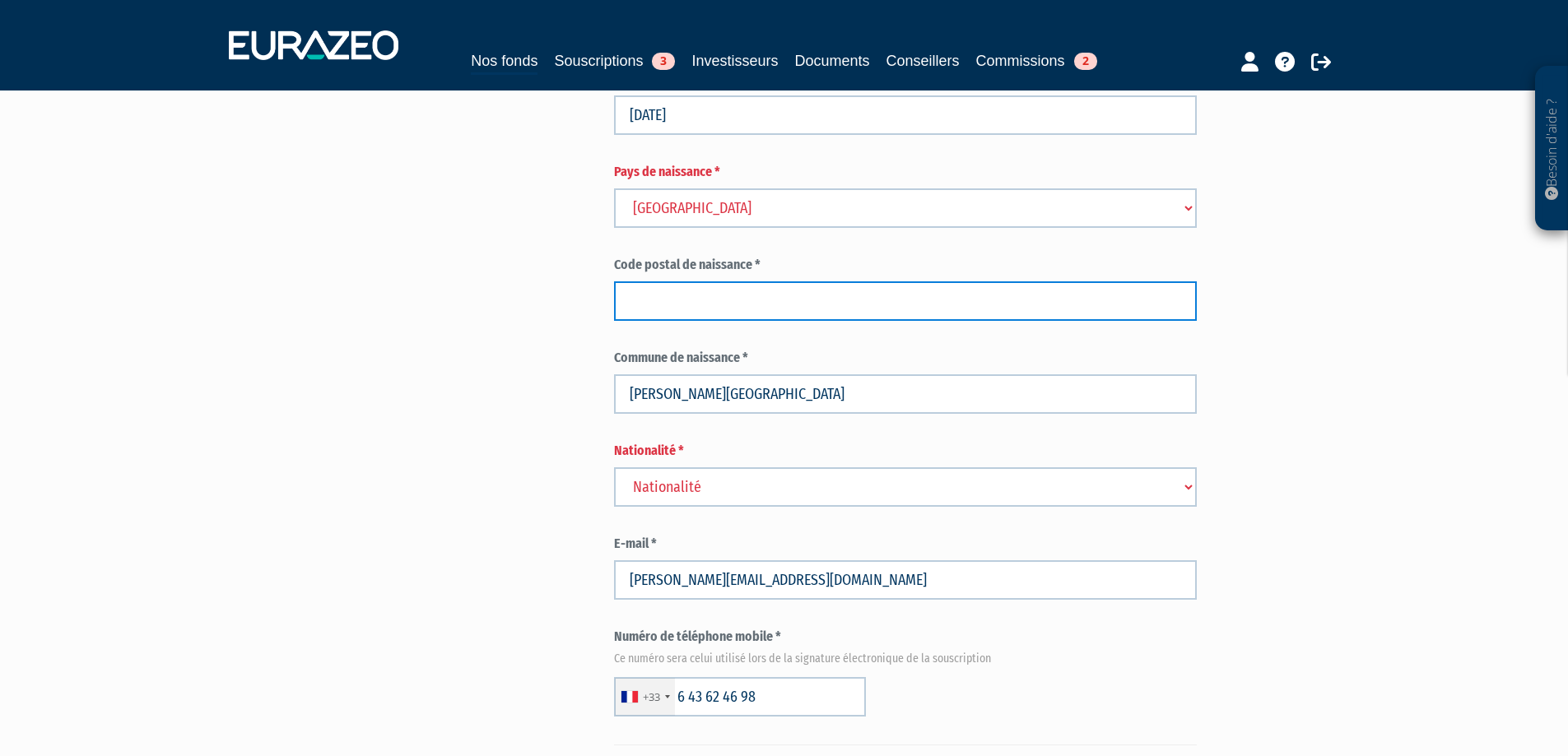
click at [742, 321] on input "text" at bounding box center [906, 301] width 582 height 39
type input "47300"
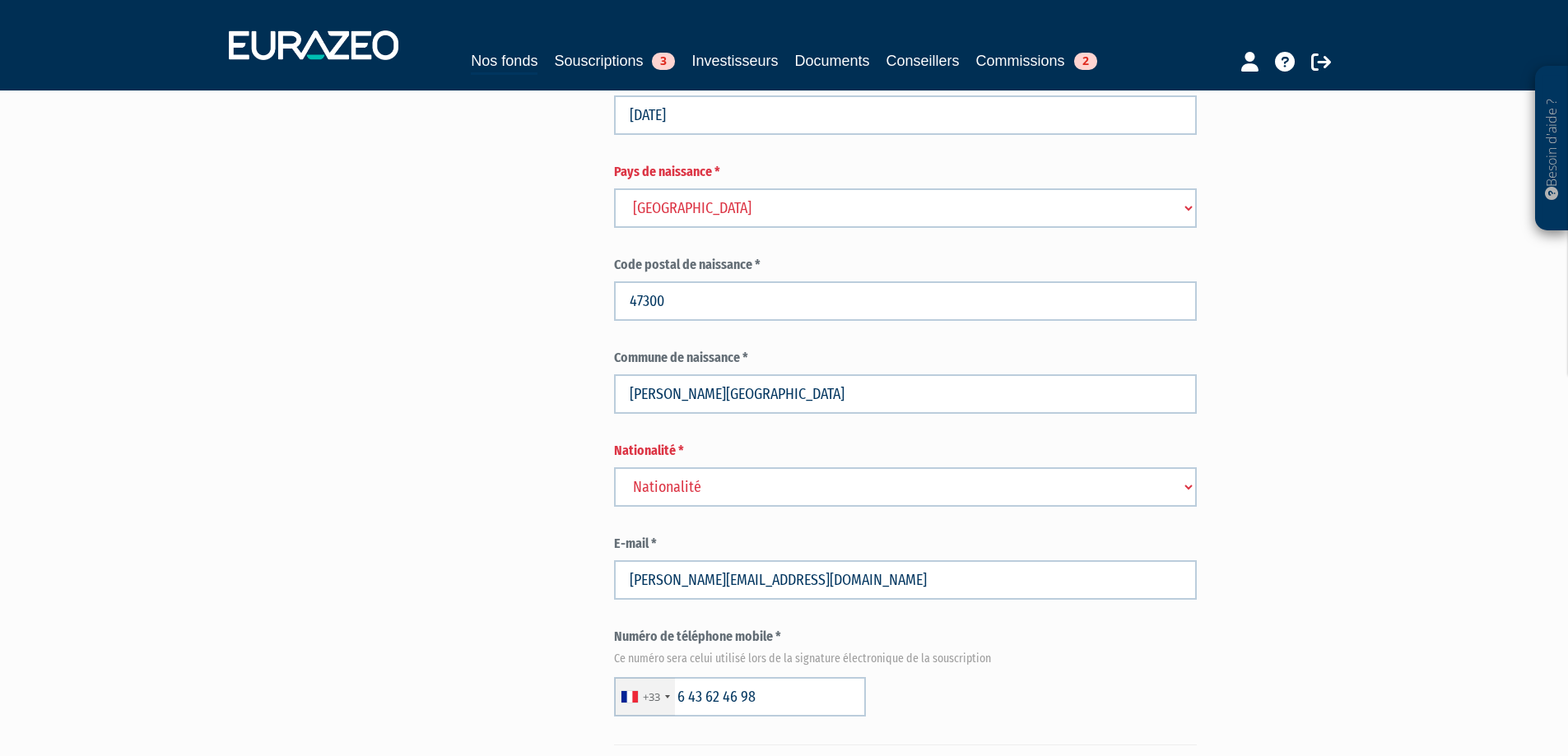
click at [770, 507] on select "Nationalité Afghanistan Afrique du Sud Albanie Algérie Allemagne Andorre" at bounding box center [906, 487] width 582 height 39
select select "75"
click at [614, 504] on select "Nationalité Afghanistan Afrique du Sud Albanie Algérie Allemagne Andorre" at bounding box center [906, 487] width 582 height 39
click at [457, 548] on div "Envoyer à l'investisseur 1 Identité 2 Catégorisation du client 3 Coordonnées ba…" at bounding box center [784, 631] width 1033 height 2315
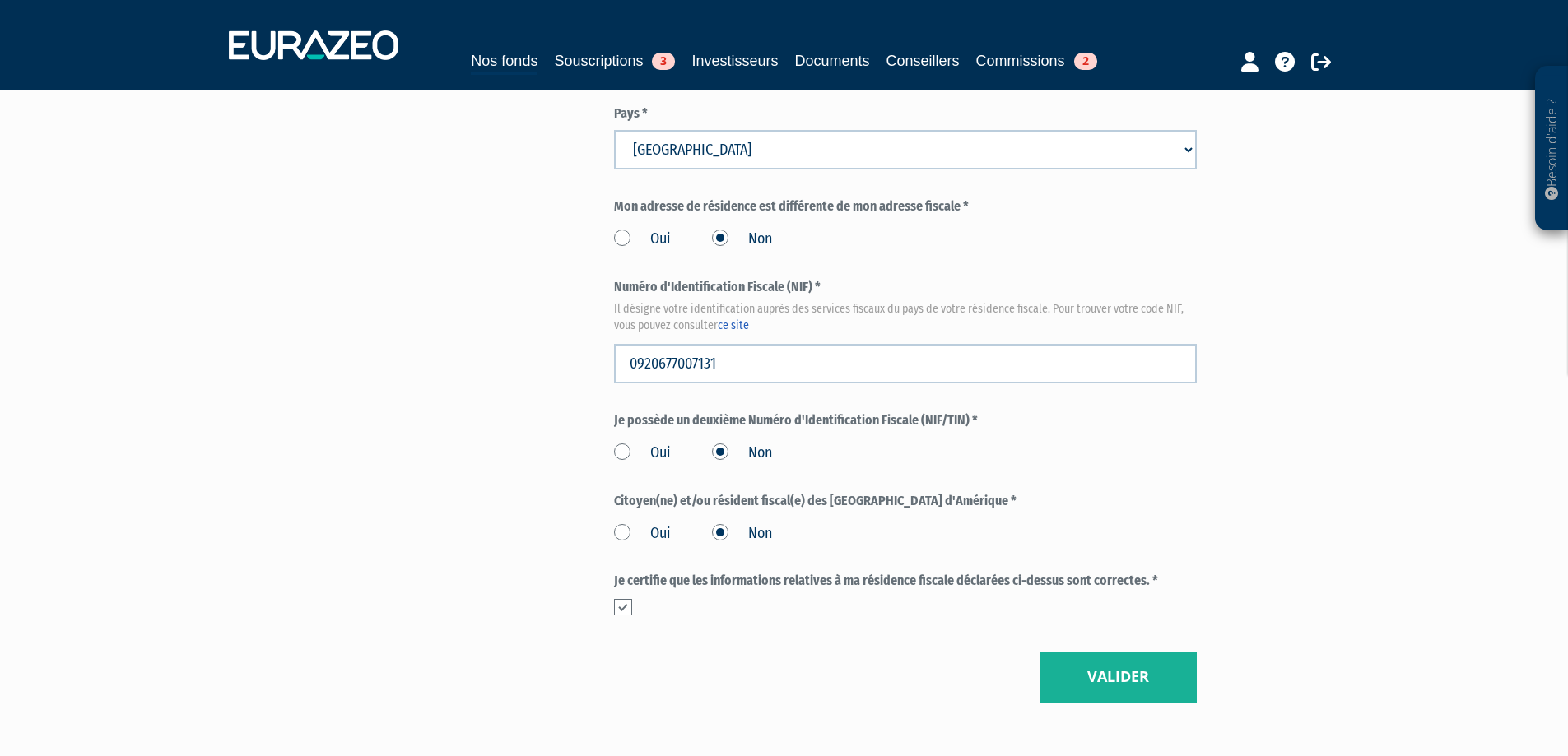
scroll to position [1888, 0]
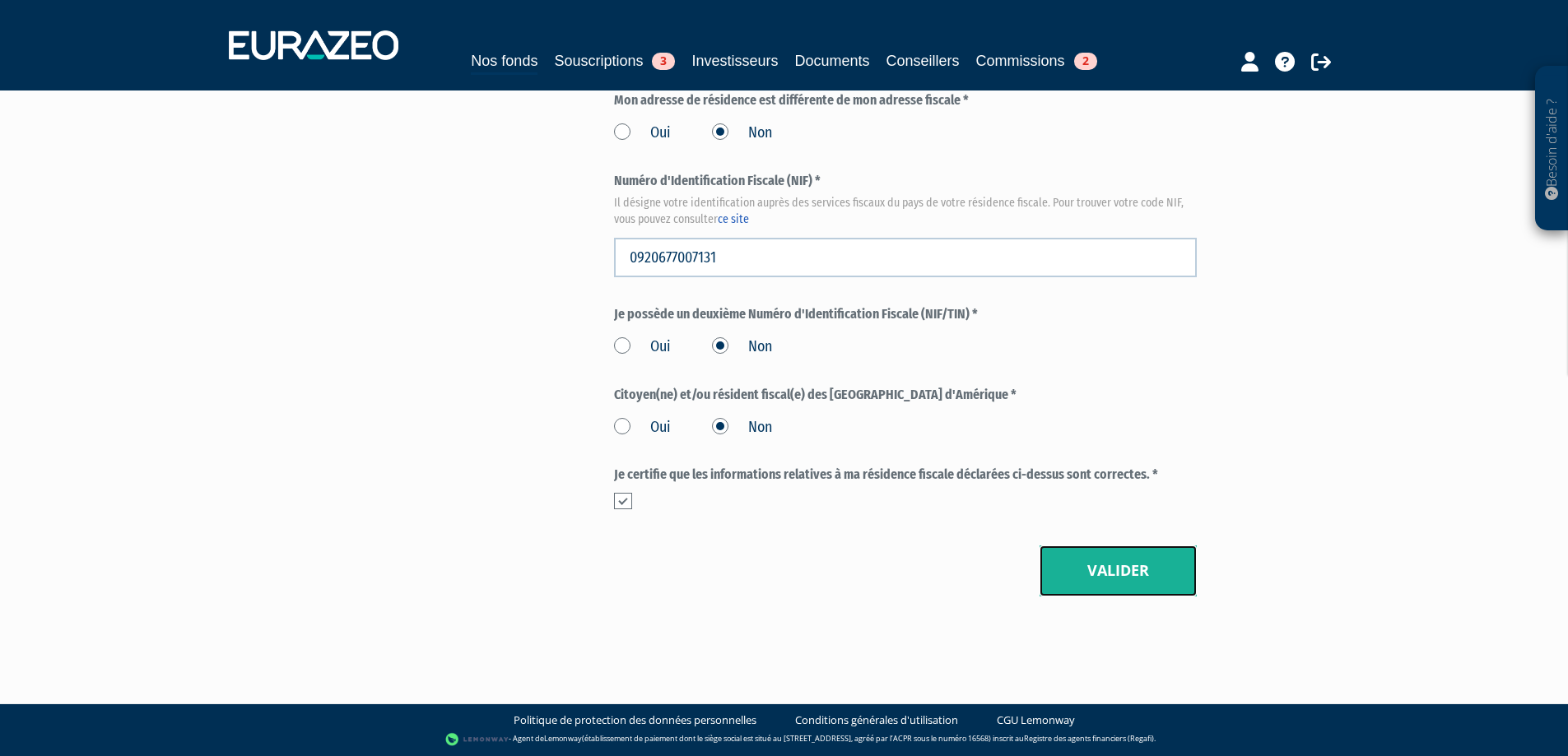
click at [1118, 580] on button "Valider" at bounding box center [1118, 571] width 157 height 51
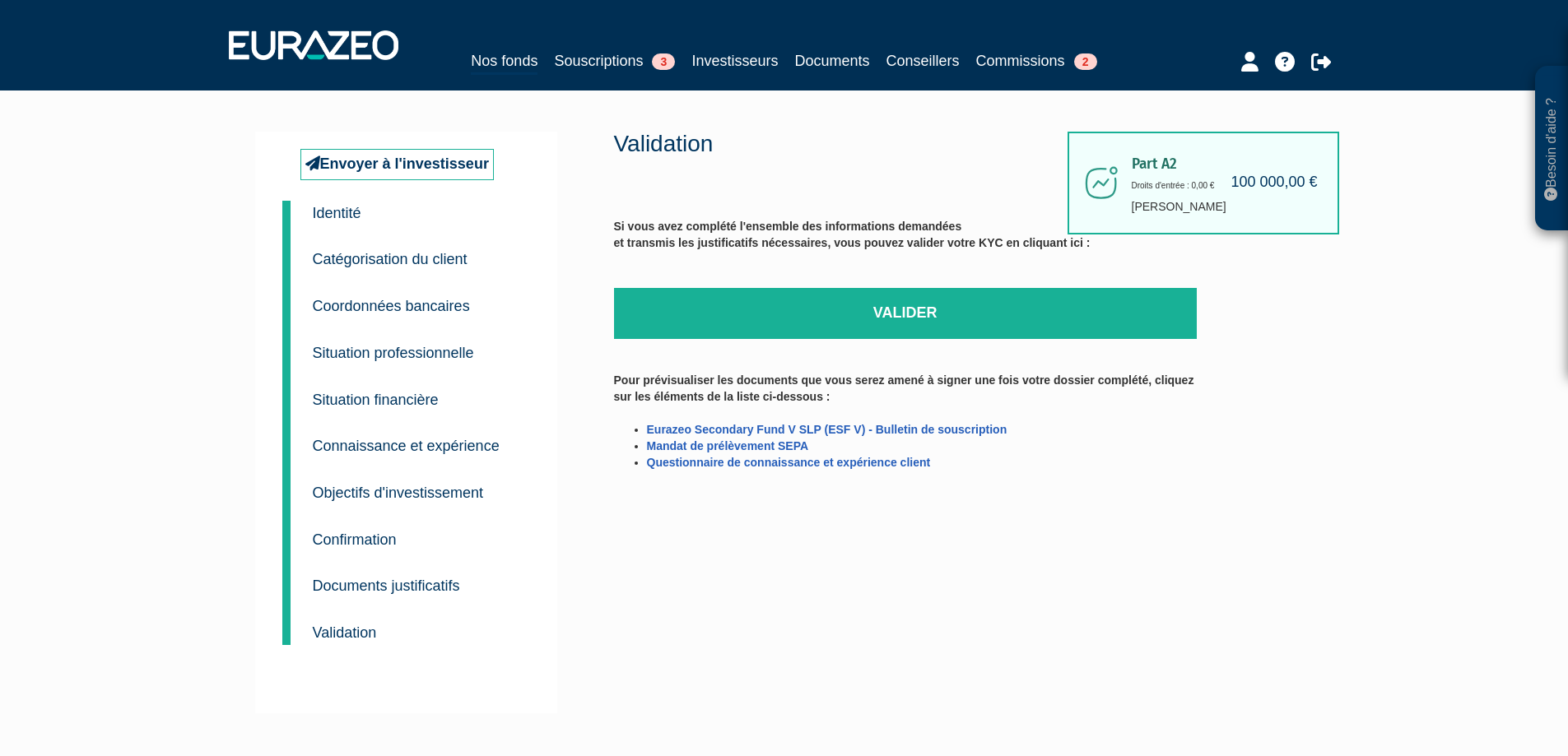
click at [373, 627] on small "Validation" at bounding box center [344, 633] width 64 height 17
click at [1160, 523] on div "Part A2 100 000,00 € Droits d'entrée : 0,00 € Laurent LEORZA Validation Si vous…" at bounding box center [964, 421] width 700 height 581
click at [982, 424] on link "Eurazeo Secondary Fund V SLP (ESF V) - Bulletin de souscription" at bounding box center [828, 429] width 360 height 13
click at [589, 63] on link "Souscriptions 3" at bounding box center [614, 61] width 121 height 23
